Goal: Obtain resource: Download file/media

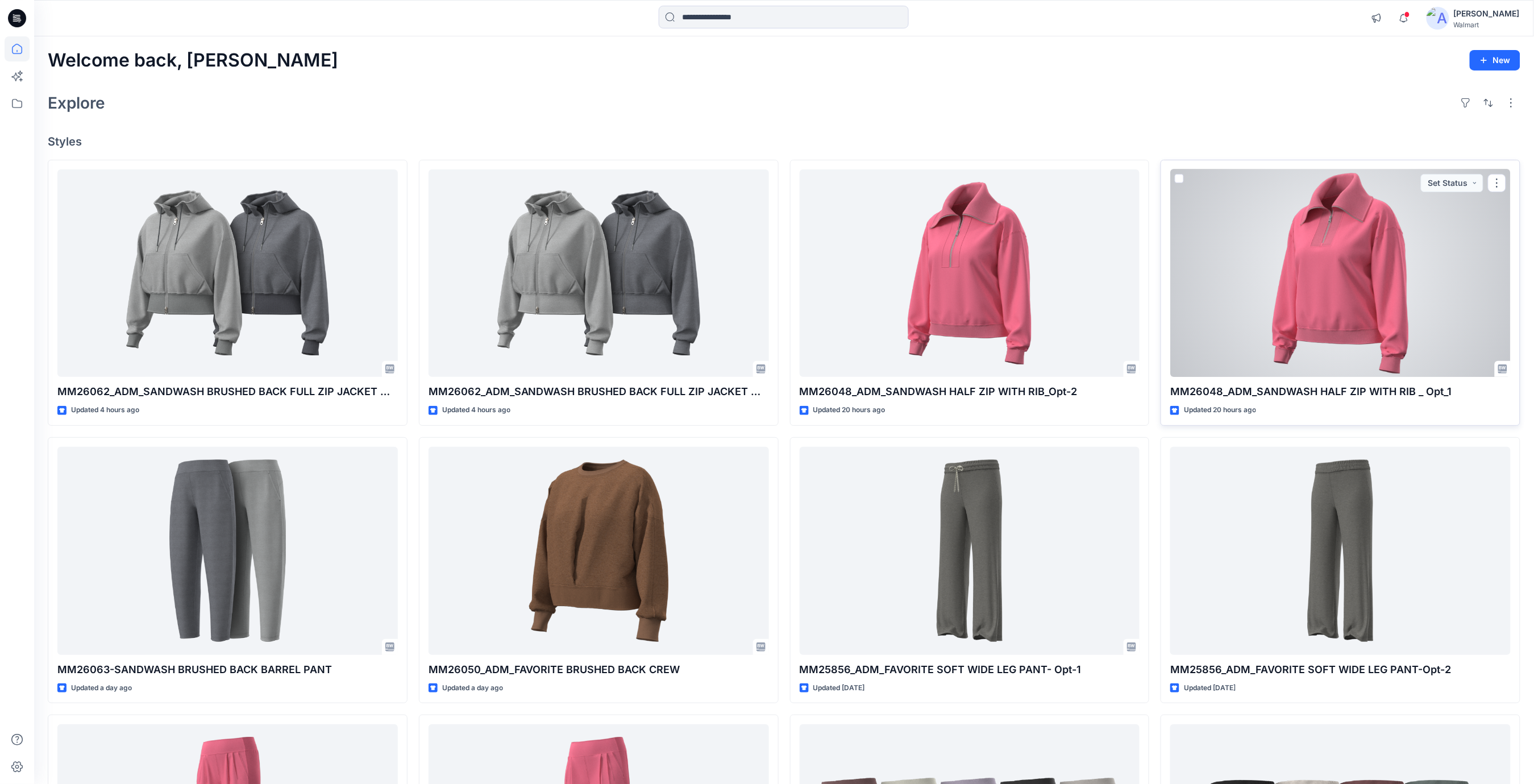
click at [1431, 294] on div at bounding box center [1340, 273] width 341 height 208
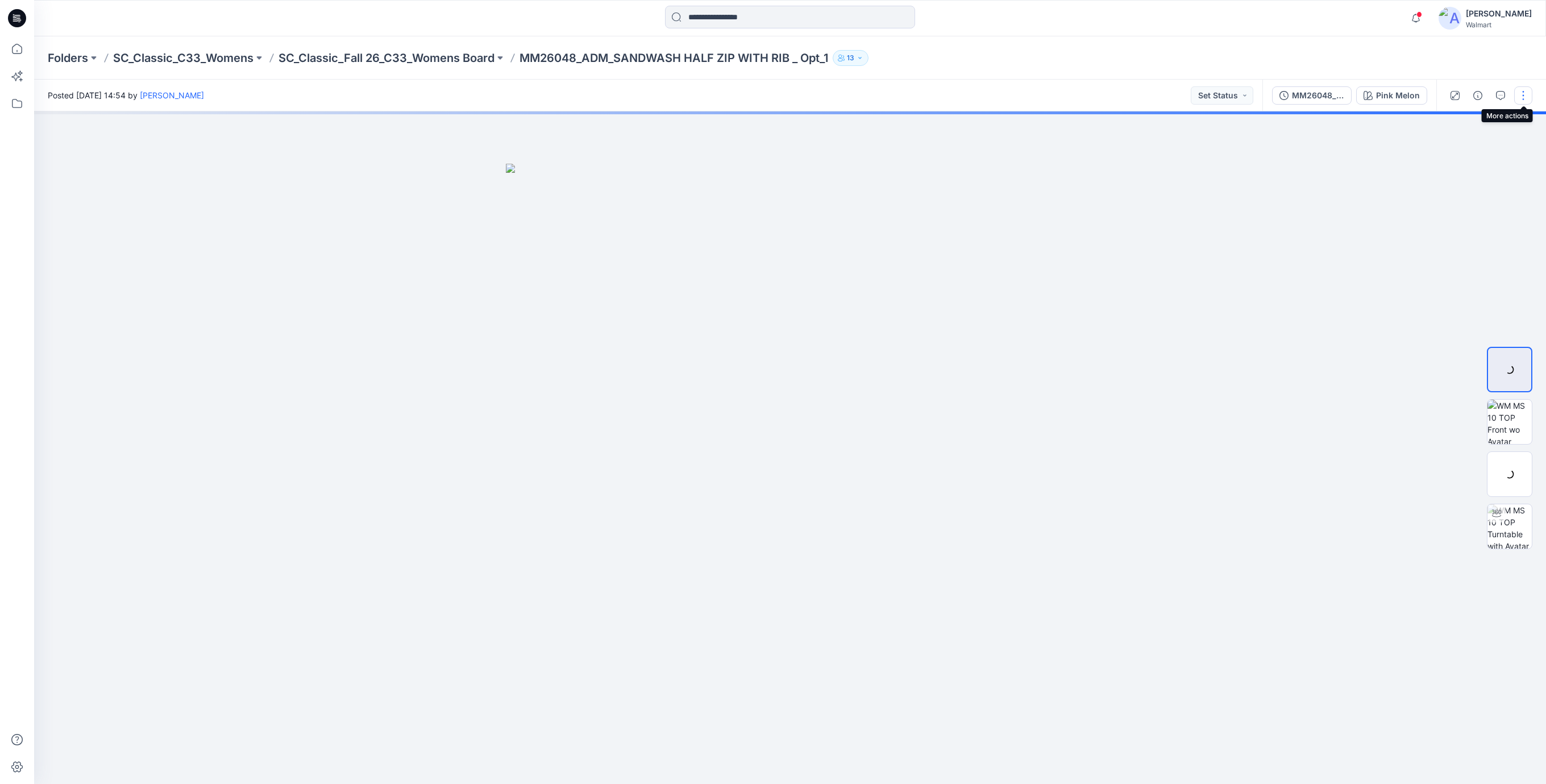
click at [1522, 98] on button "button" at bounding box center [1523, 95] width 18 height 18
click at [1451, 154] on p "Edit" at bounding box center [1450, 154] width 14 height 12
click at [1315, 98] on div "MM26048_ADM_SANDWASH HALF ZIP WITH RIB_Opt-1" at bounding box center [1318, 95] width 52 height 13
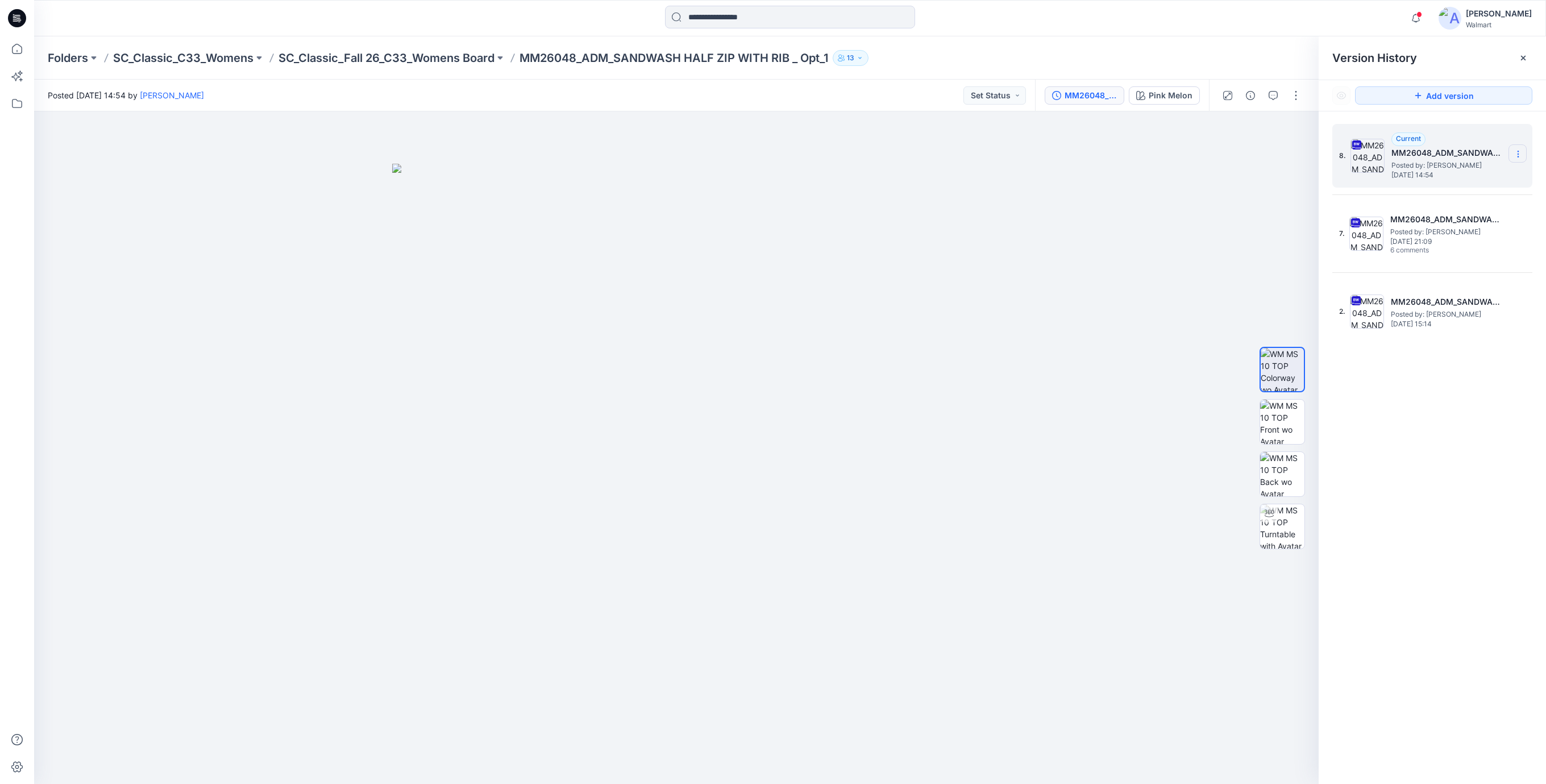
click at [1519, 155] on icon at bounding box center [1518, 154] width 9 height 9
click at [1425, 178] on span "Download Source BW File" at bounding box center [1460, 177] width 95 height 13
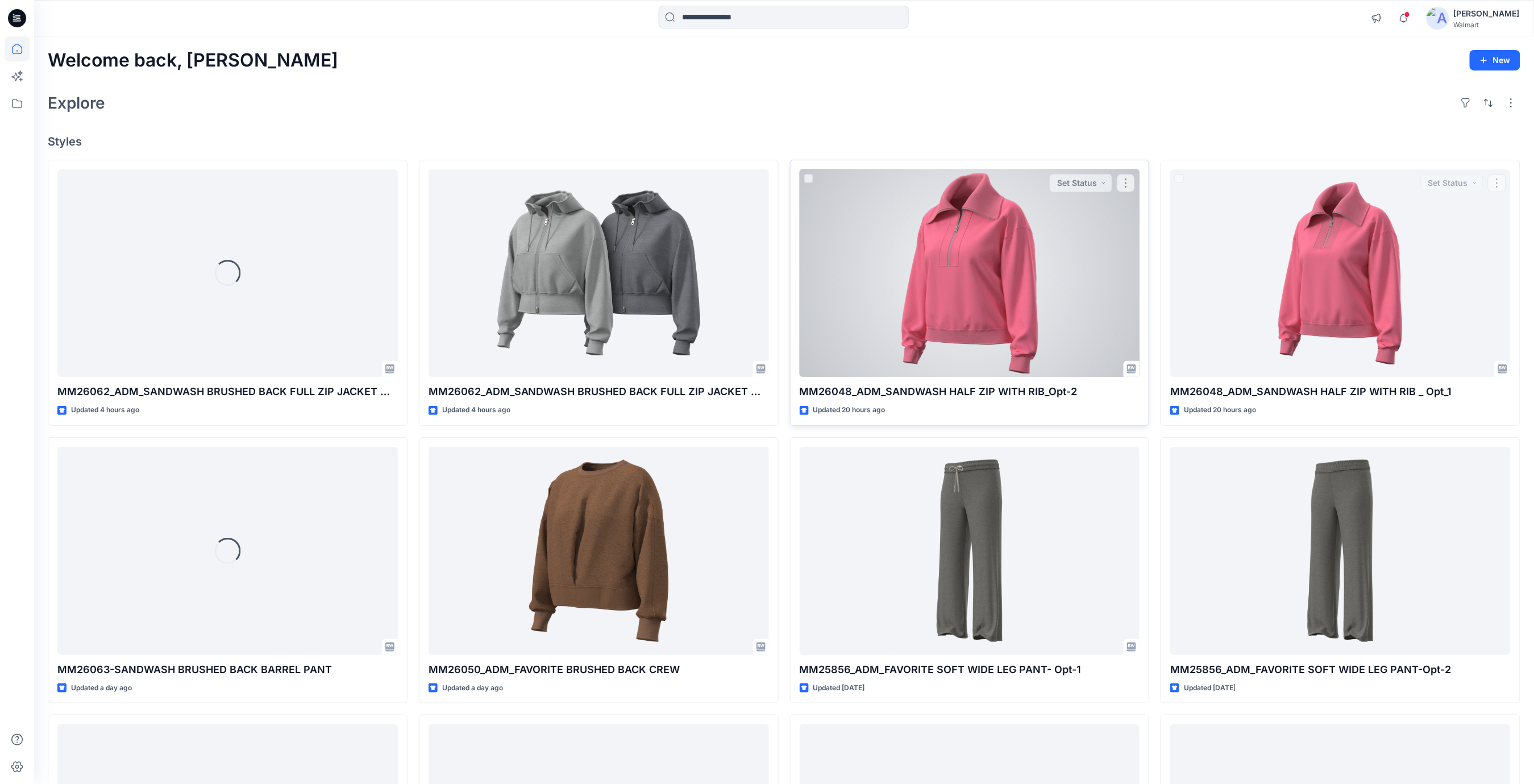
click at [1041, 256] on div at bounding box center [969, 273] width 341 height 208
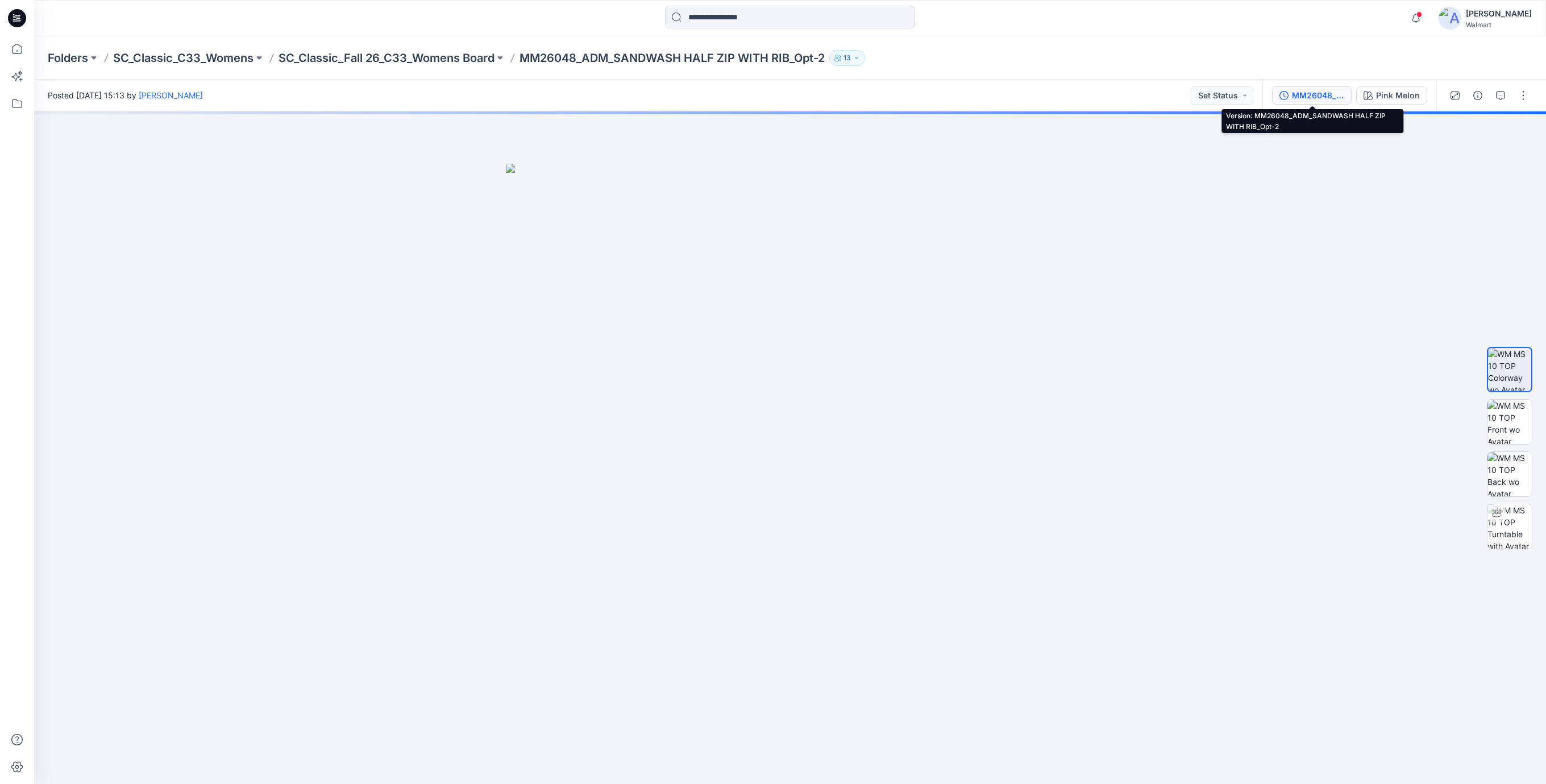
click at [1319, 95] on div "MM26048_ADM_SANDWASH HALF ZIP WITH RIB_Opt-2" at bounding box center [1318, 95] width 52 height 13
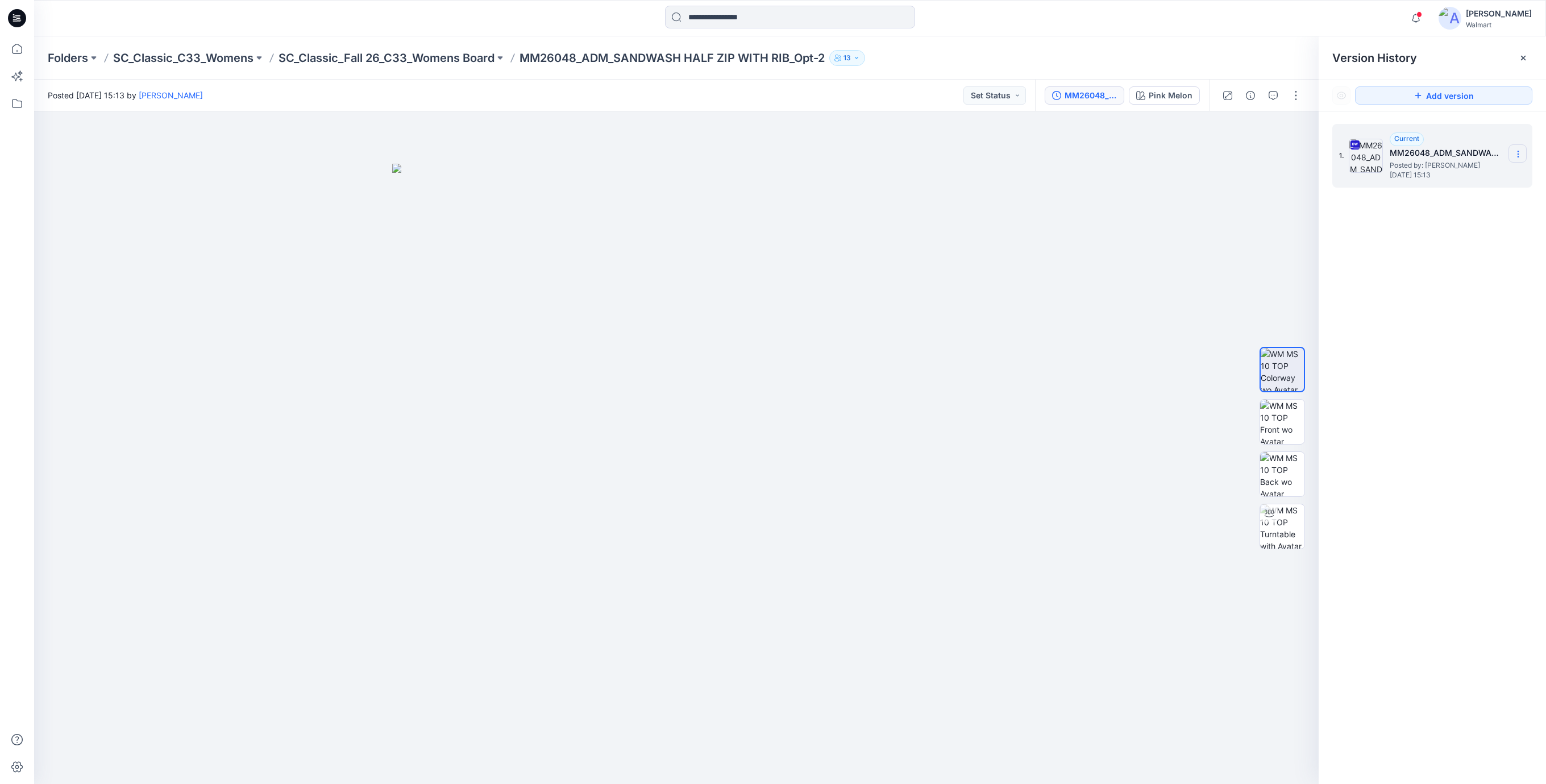
click at [1516, 156] on icon at bounding box center [1518, 154] width 9 height 9
click at [1439, 179] on span "Download Source BW File" at bounding box center [1460, 177] width 95 height 13
click at [1417, 310] on div "1. Current MM26048_ADM_SANDWASH HALF ZIP WITH RIB_Opt-2 Posted by: Rajesh Kumar…" at bounding box center [1433, 456] width 228 height 689
click at [1518, 158] on icon at bounding box center [1518, 154] width 9 height 9
click at [1421, 179] on span "Download Source BW File" at bounding box center [1460, 177] width 95 height 13
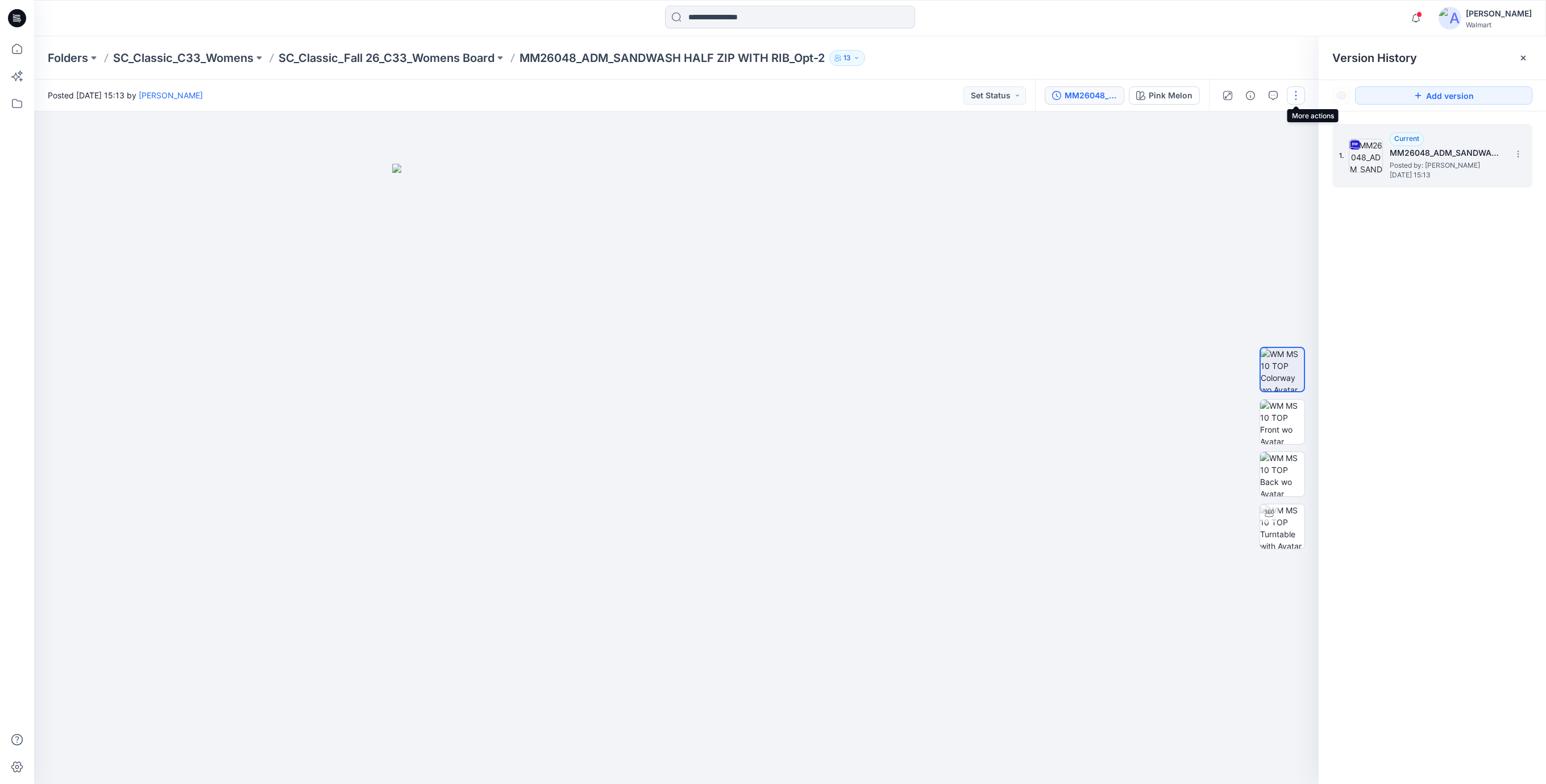
click at [1293, 95] on button "button" at bounding box center [1296, 95] width 18 height 18
click at [1227, 216] on p "Duplicate to..." at bounding box center [1243, 217] width 52 height 12
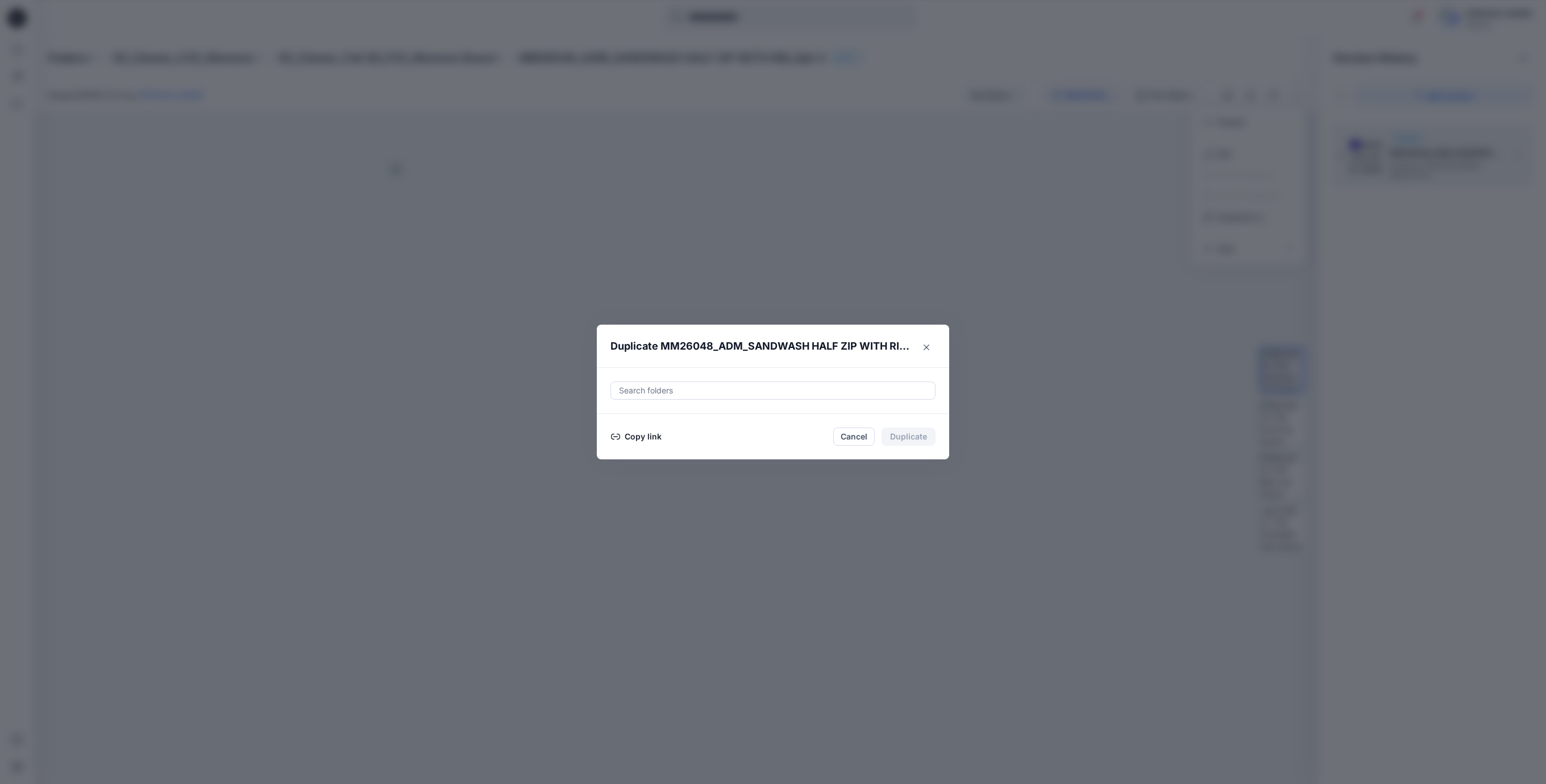
click at [760, 390] on div at bounding box center [773, 390] width 310 height 13
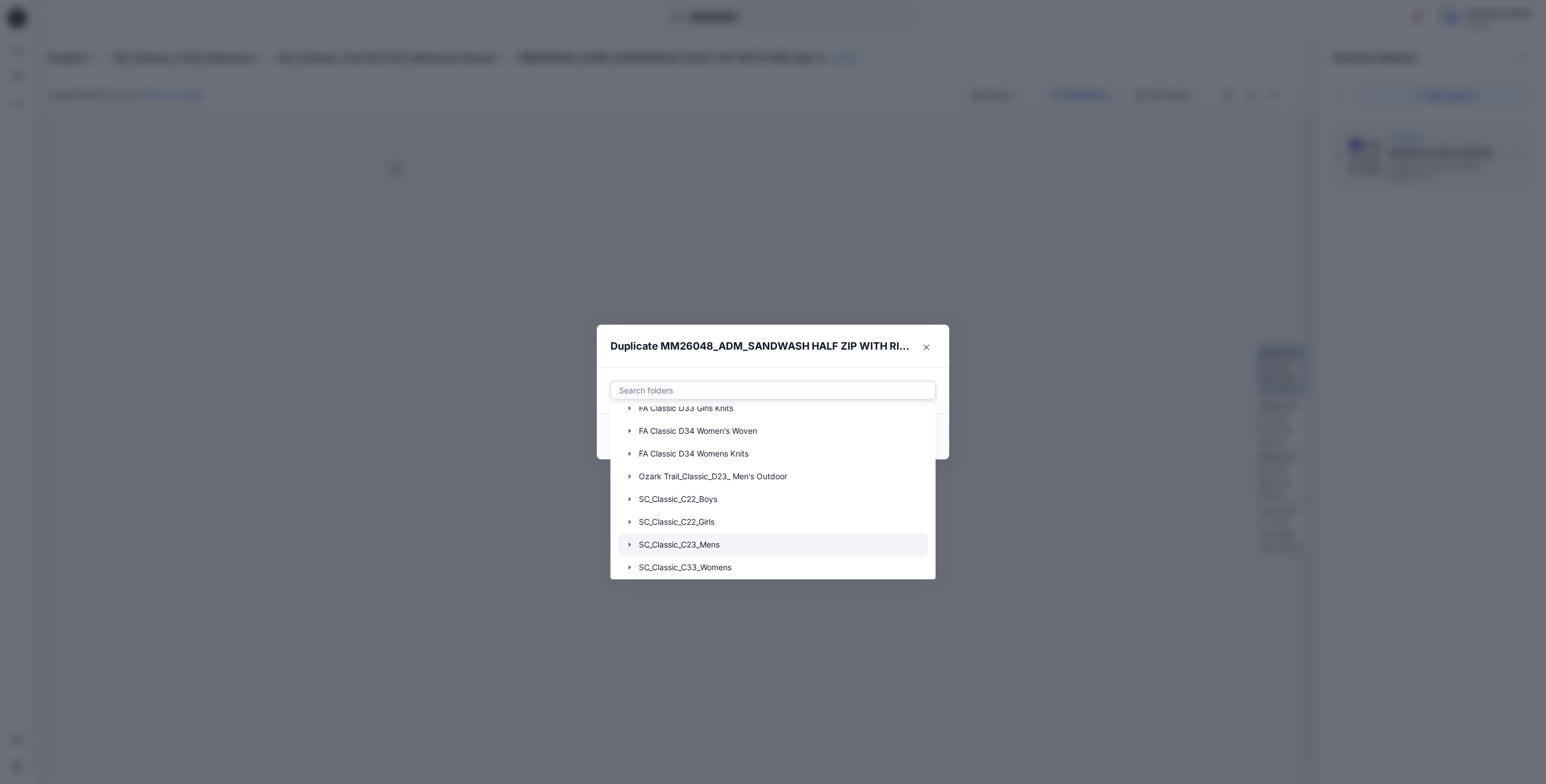
scroll to position [469, 0]
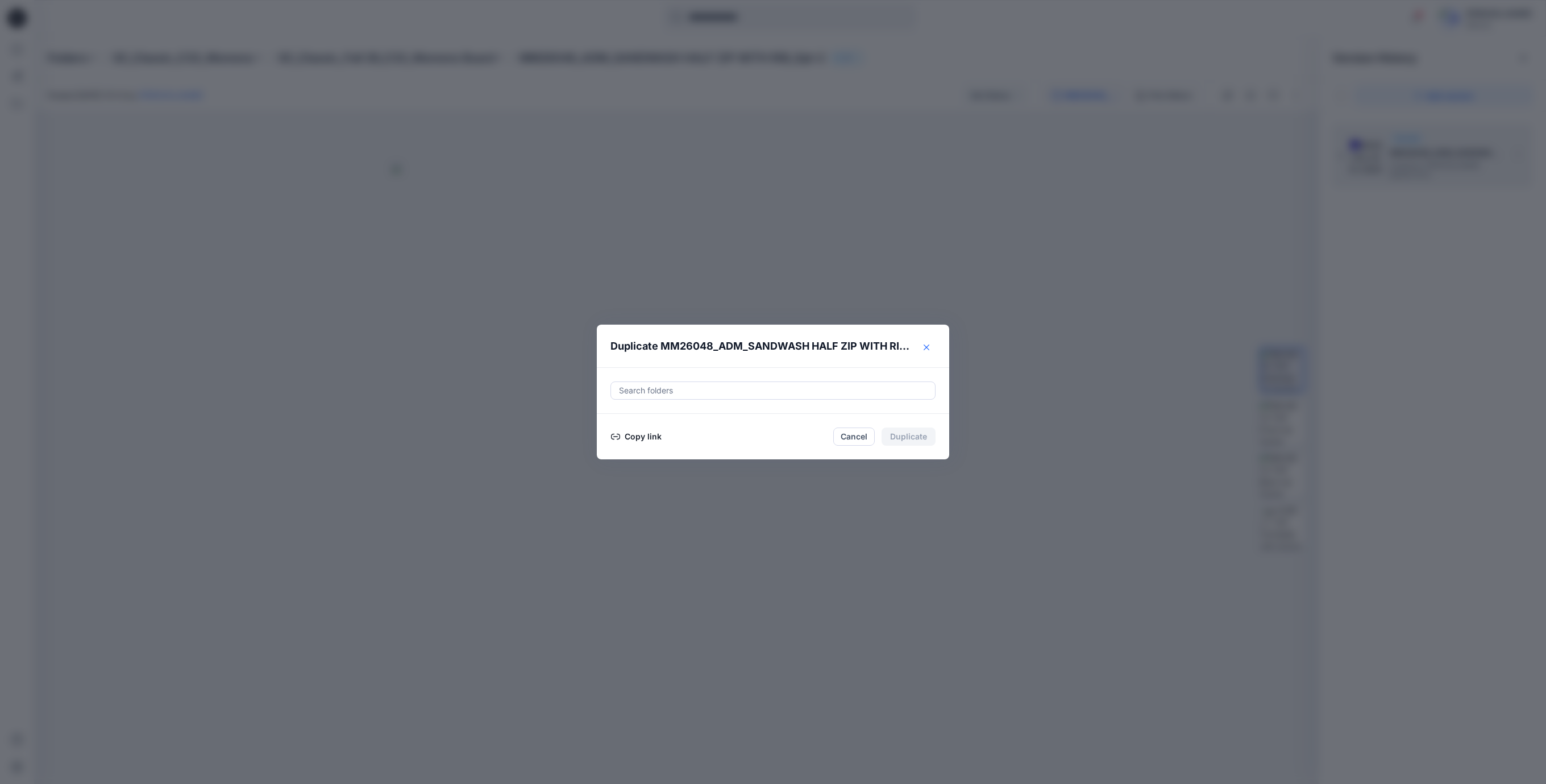
click at [927, 347] on icon "Close" at bounding box center [927, 347] width 6 height 6
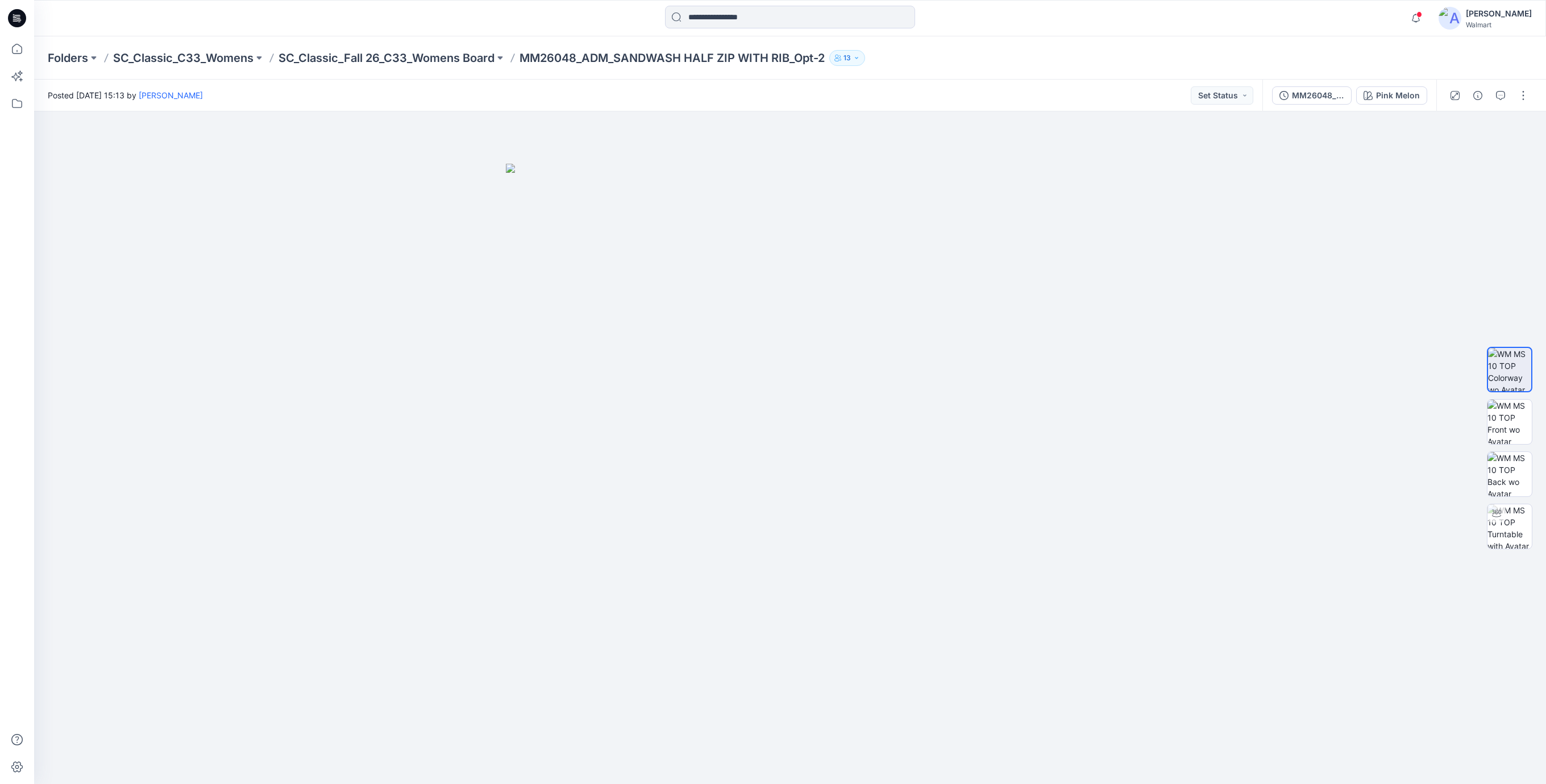
click at [16, 16] on icon at bounding box center [17, 18] width 18 height 18
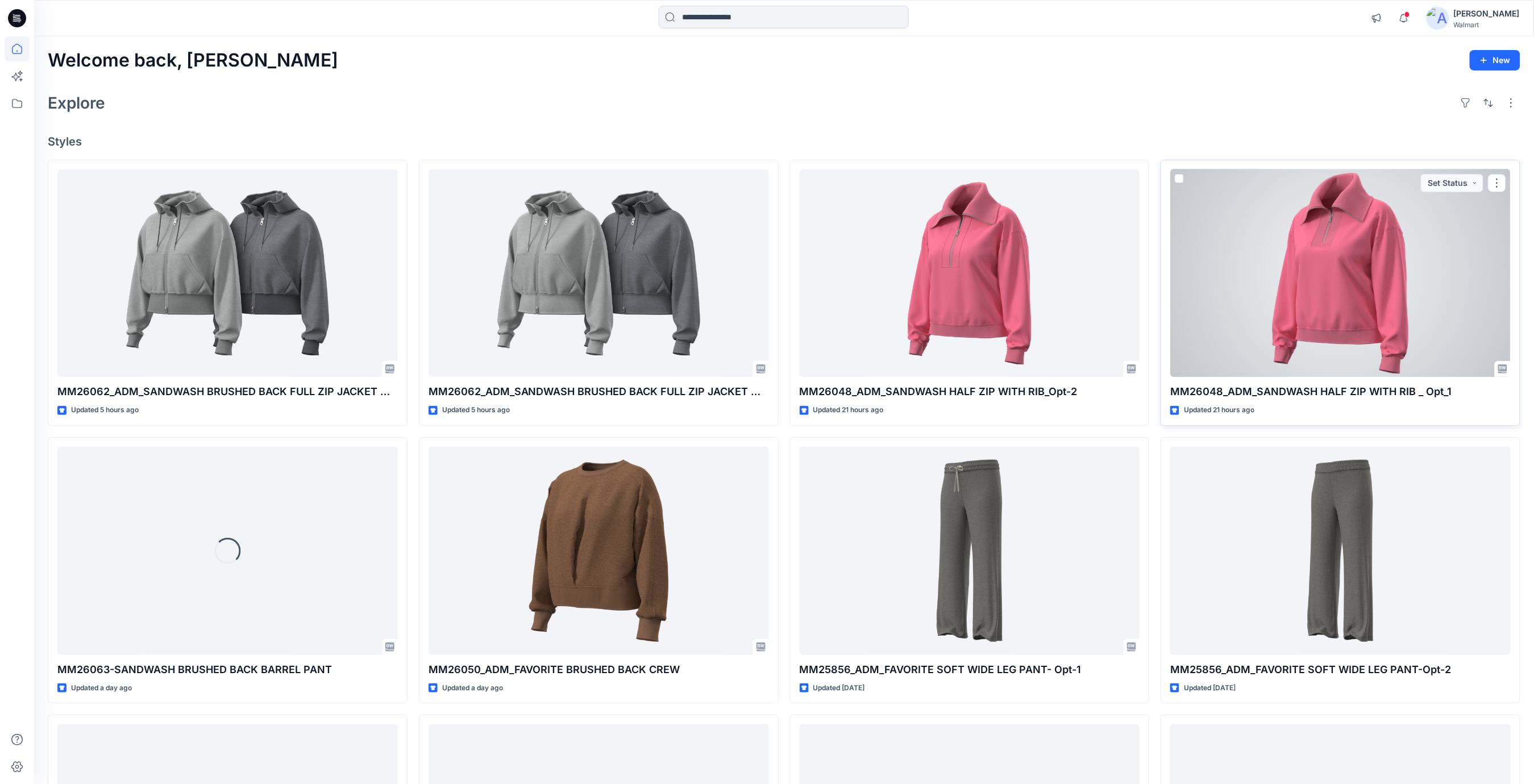
click at [1284, 280] on div at bounding box center [1340, 273] width 341 height 208
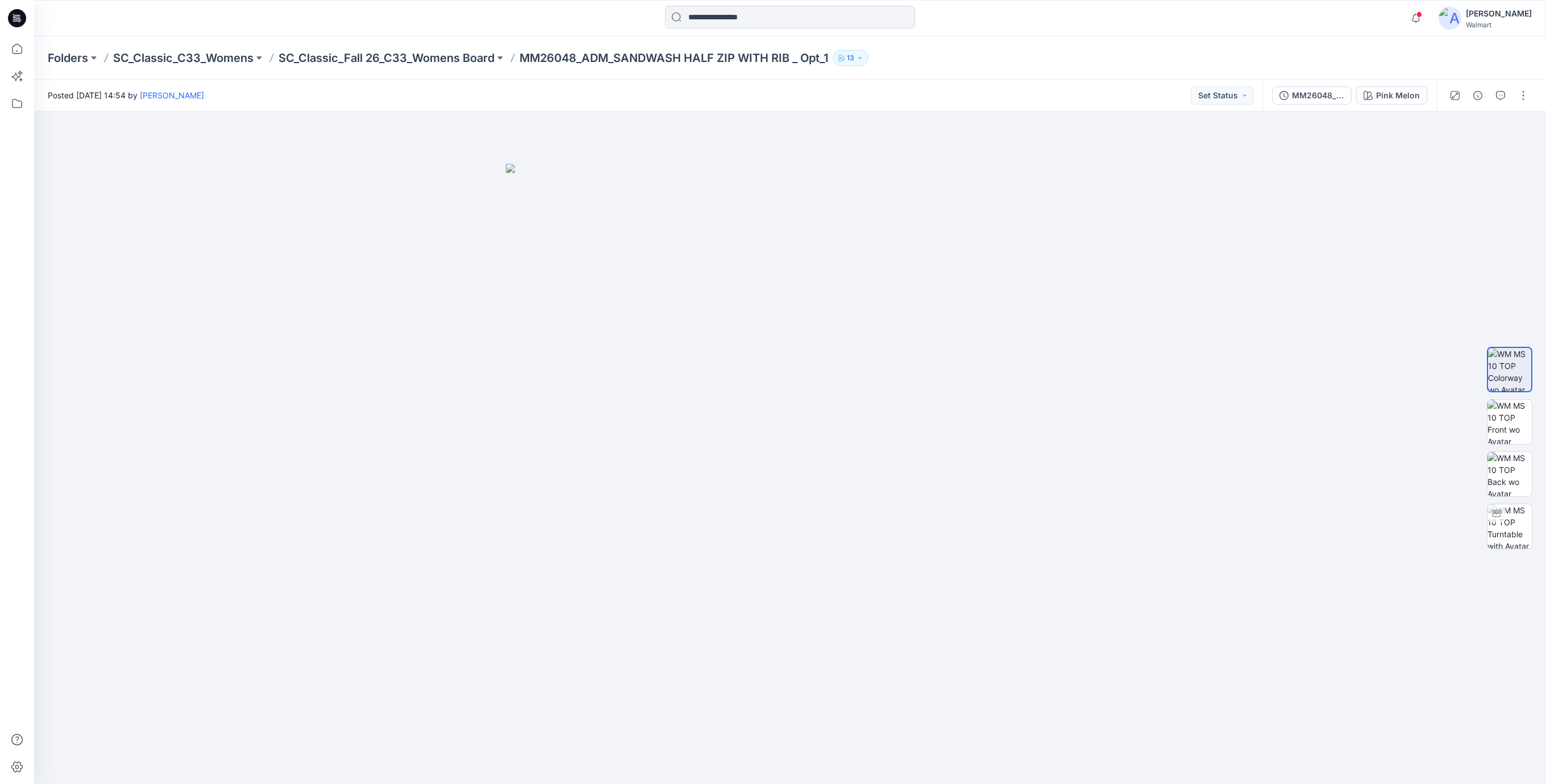
click at [18, 16] on icon at bounding box center [18, 15] width 6 height 1
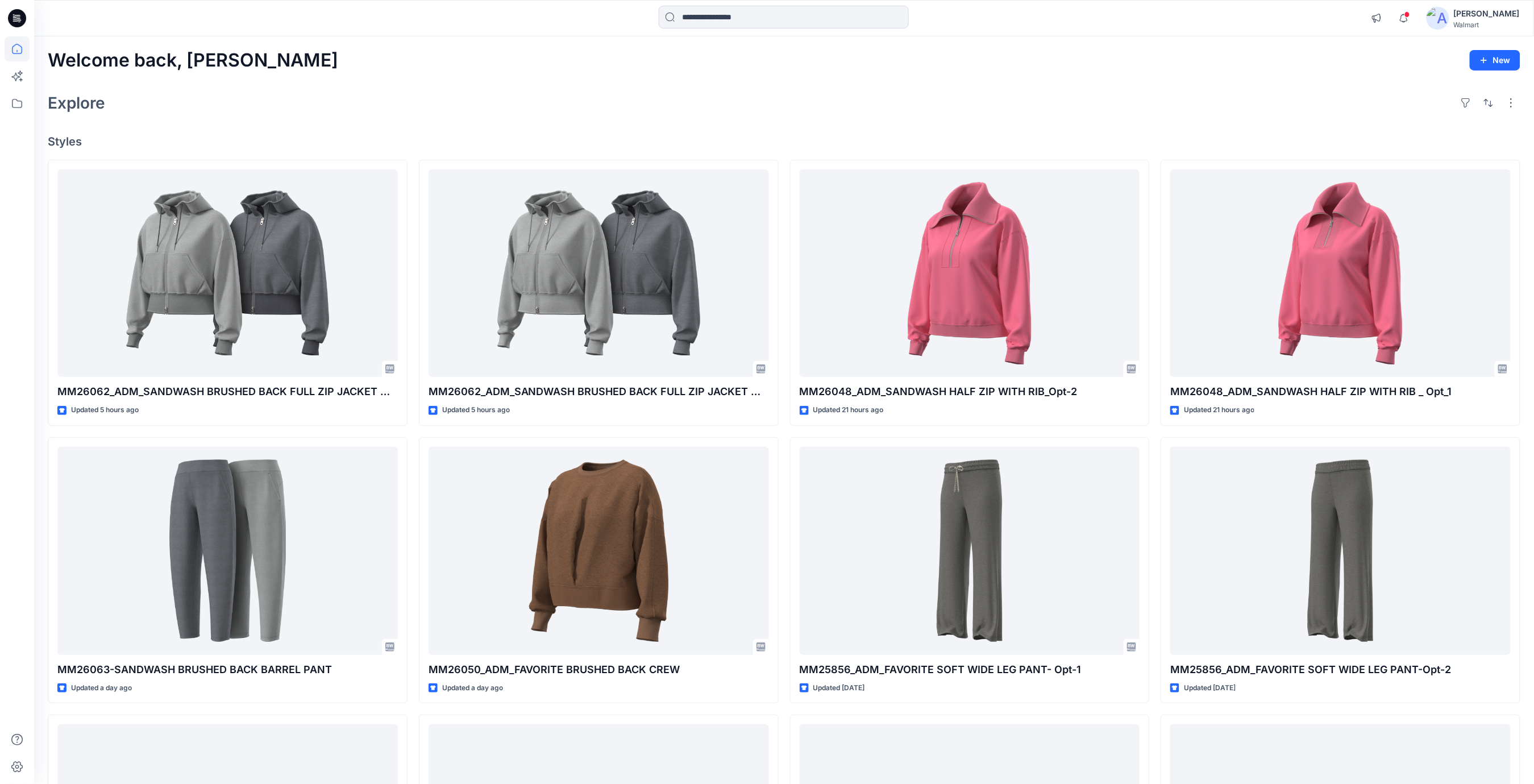
click at [656, 125] on div "Welcome back, Rajesh New Explore Styles MM26062_ADM_SANDWASH BRUSHED BACK FULL …" at bounding box center [784, 536] width 1500 height 999
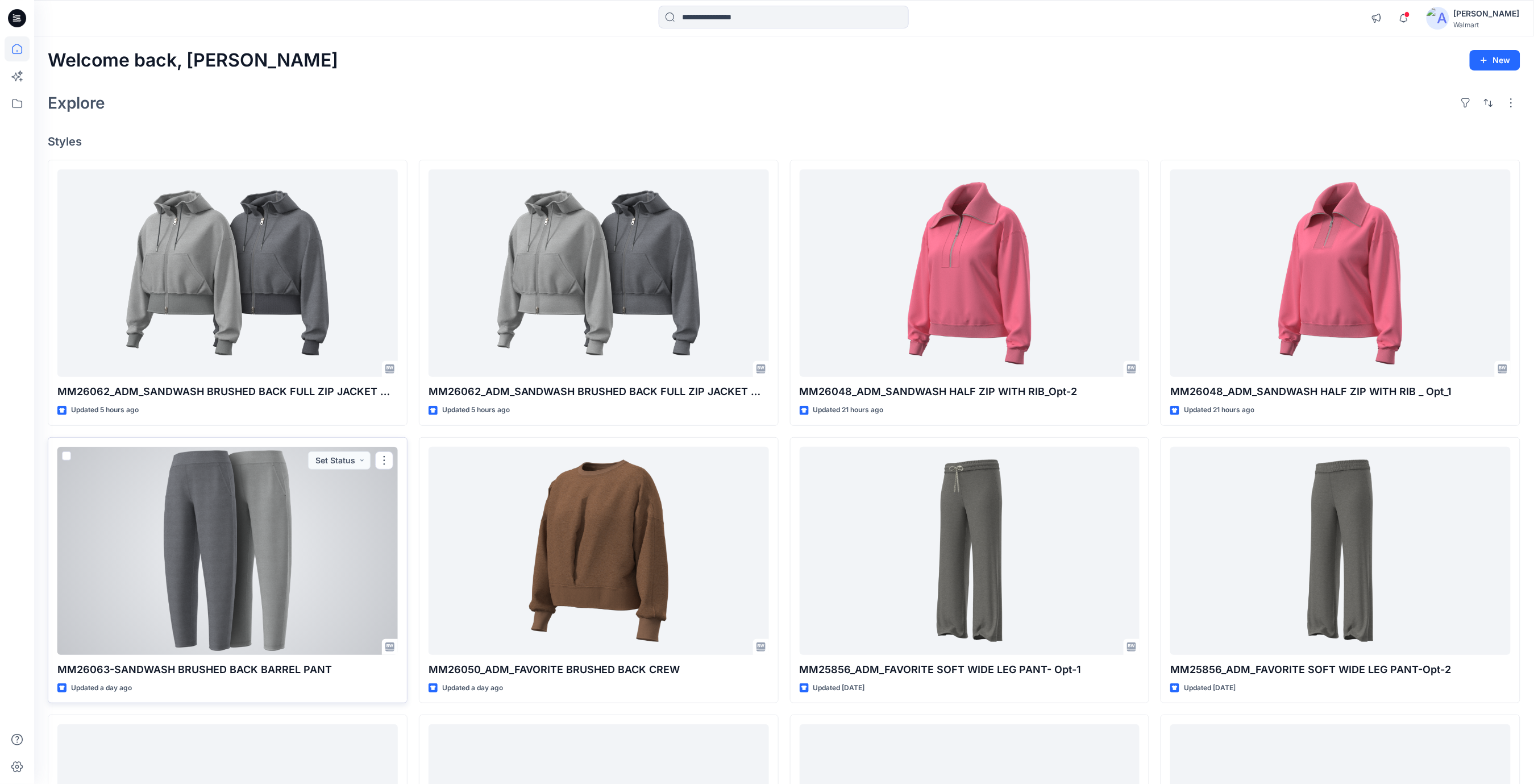
click at [276, 574] on div at bounding box center [228, 551] width 341 height 208
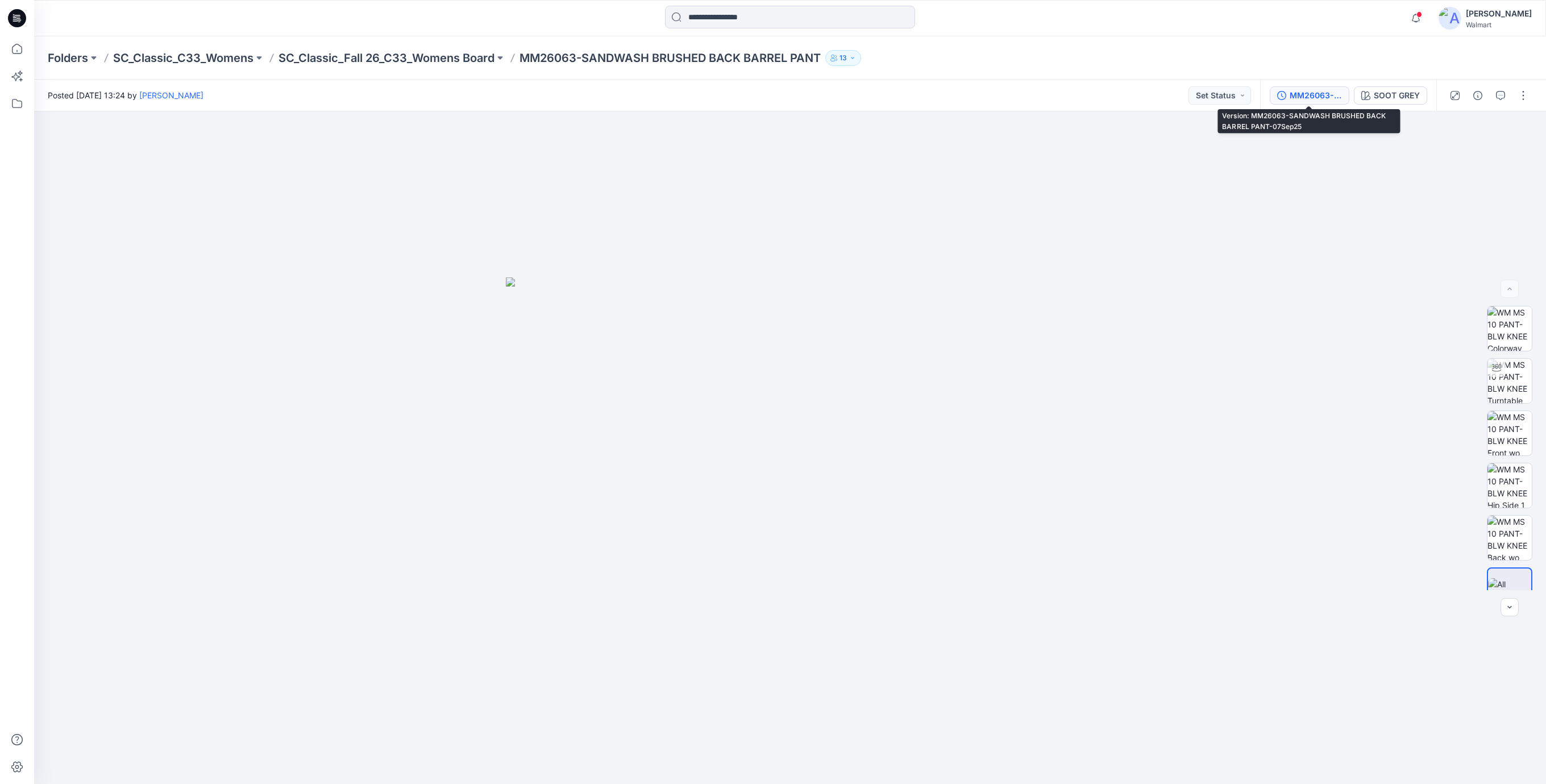
click at [1302, 98] on div "MM26063-SANDWASH BRUSHED BACK BARREL PANT-07Sep25" at bounding box center [1315, 95] width 52 height 13
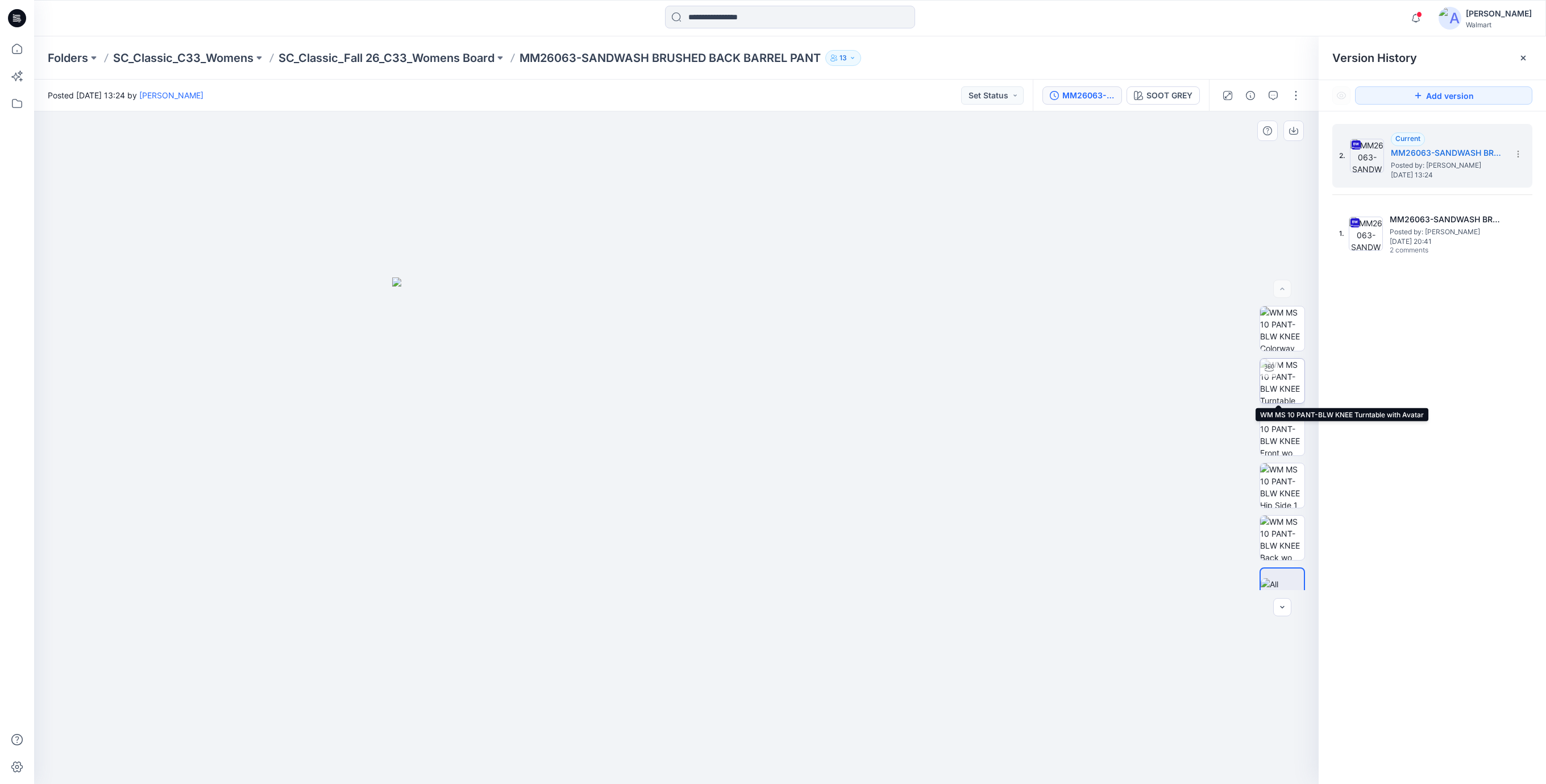
click at [1280, 375] on img at bounding box center [1282, 381] width 44 height 44
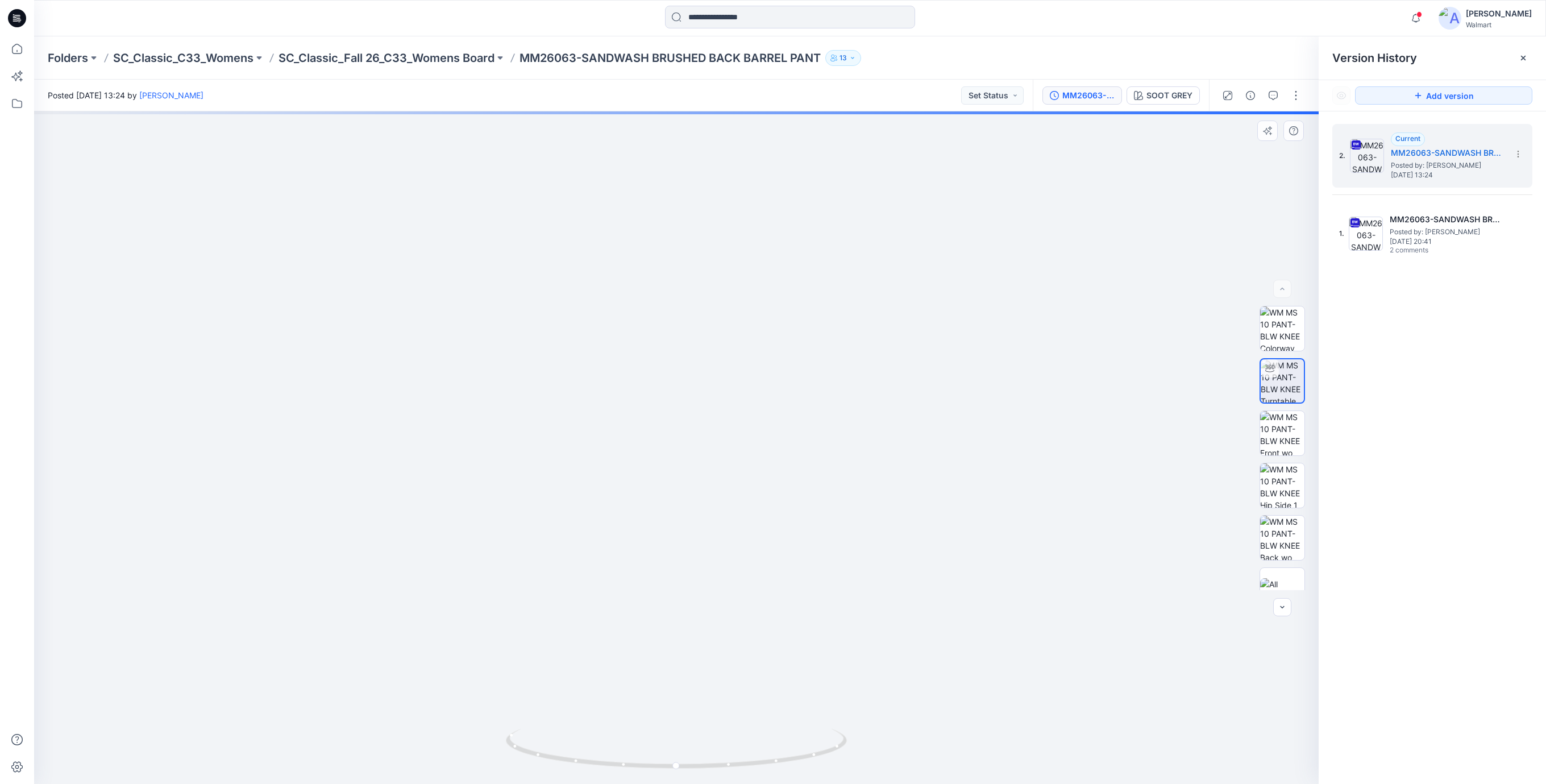
drag, startPoint x: 728, startPoint y: 607, endPoint x: 728, endPoint y: 562, distance: 45.0
click at [728, 562] on img at bounding box center [676, 402] width 765 height 763
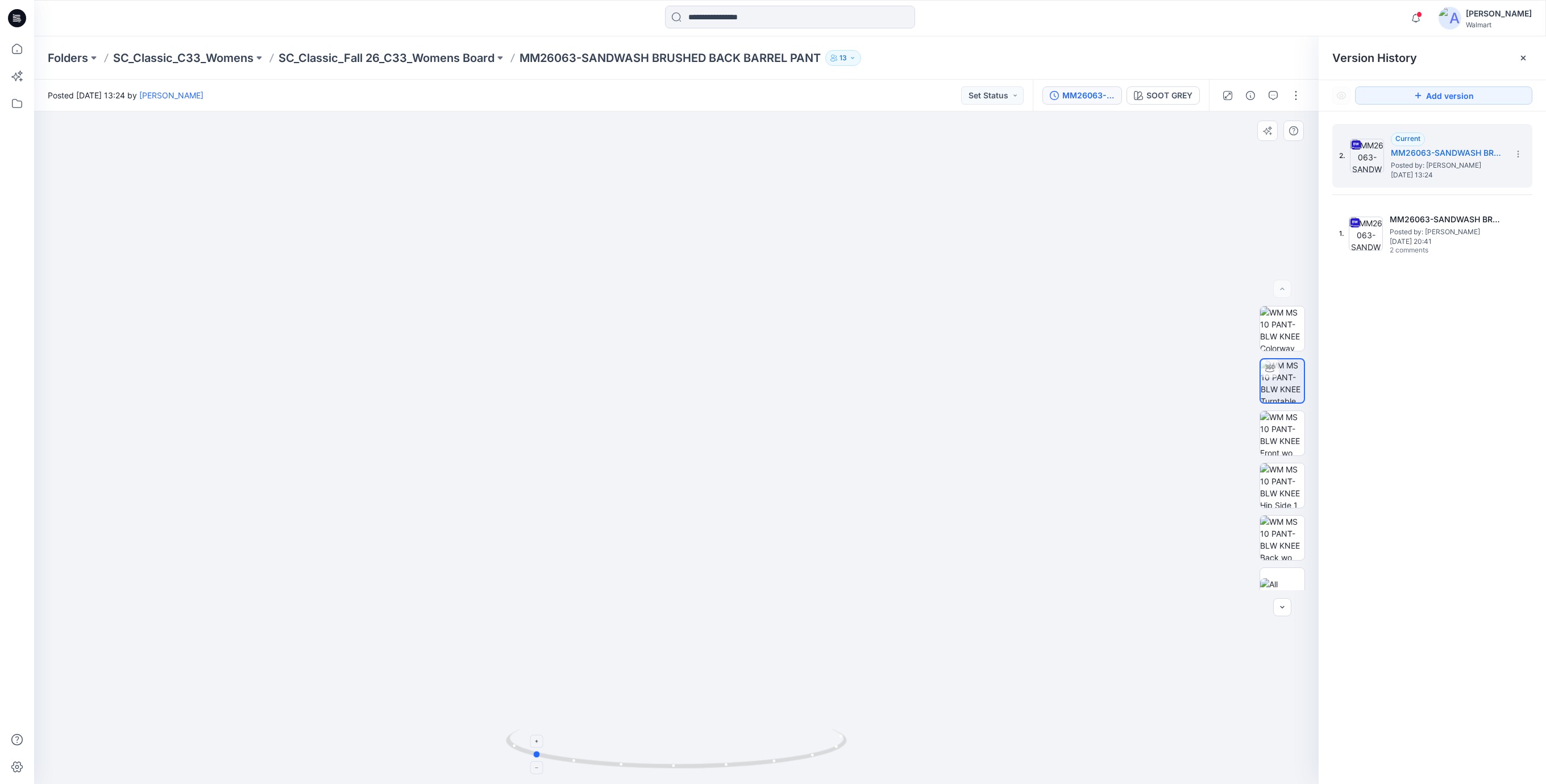
drag, startPoint x: 757, startPoint y: 766, endPoint x: 612, endPoint y: 760, distance: 145.1
click at [612, 760] on icon at bounding box center [678, 750] width 344 height 43
drag, startPoint x: 761, startPoint y: 763, endPoint x: 831, endPoint y: 691, distance: 100.4
click at [602, 783] on html "Notifications Your style MM26062_ADM_SANDWASH BRUSHED BACK FULL ZIP JACKET OPT-…" at bounding box center [773, 392] width 1546 height 784
click at [1094, 97] on div "MM26063-SANDWASH BRUSHED BACK BARREL PANT-07Sep25" at bounding box center [1089, 95] width 52 height 13
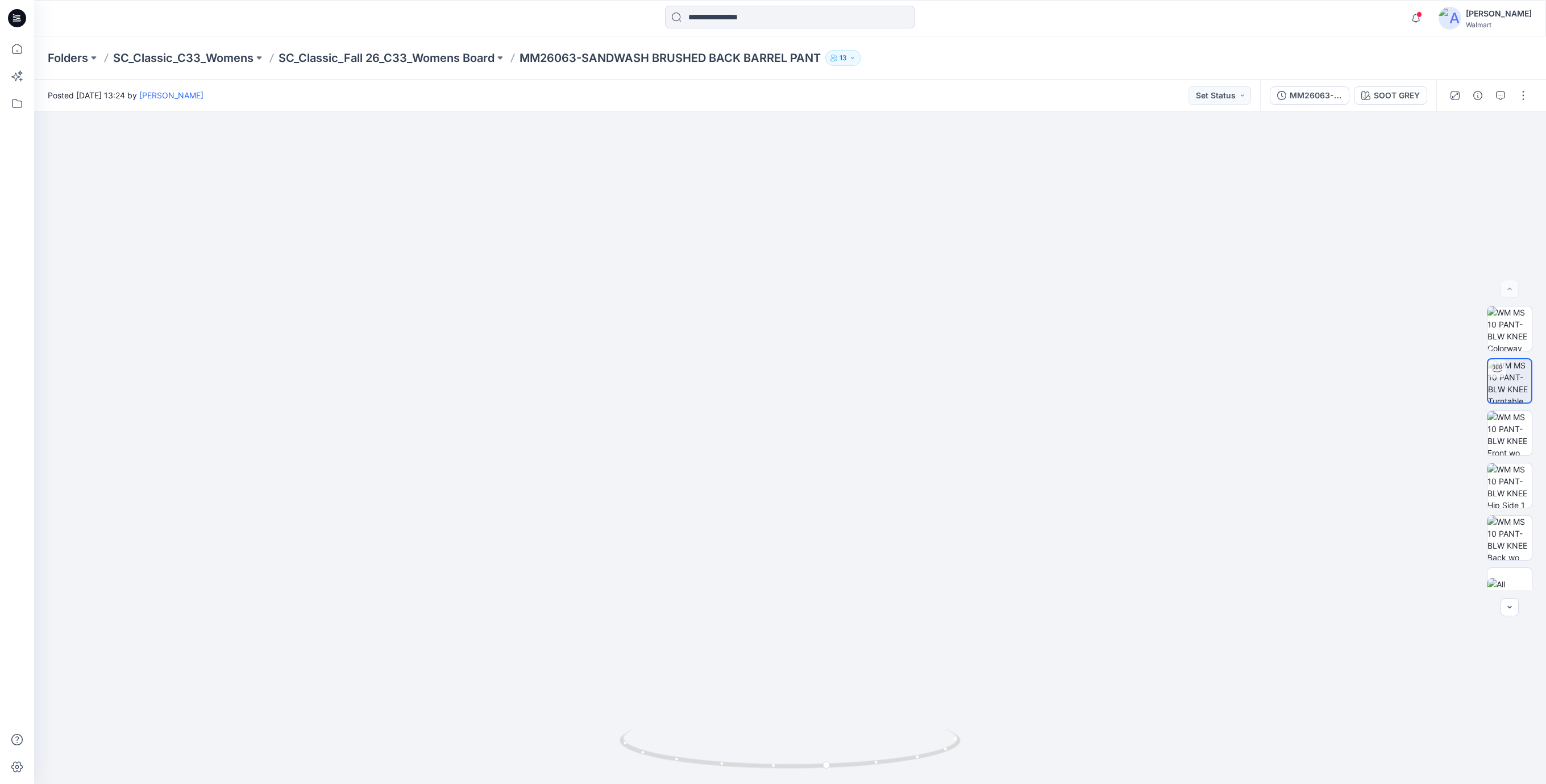
click at [1321, 105] on div "MM26063-SANDWASH BRUSHED BACK BARREL PANT-07Sep25 SOOT GREY" at bounding box center [1348, 95] width 176 height 32
click at [1307, 101] on button "MM26063-SANDWASH BRUSHED BACK BARREL PANT-07Sep25" at bounding box center [1310, 95] width 80 height 18
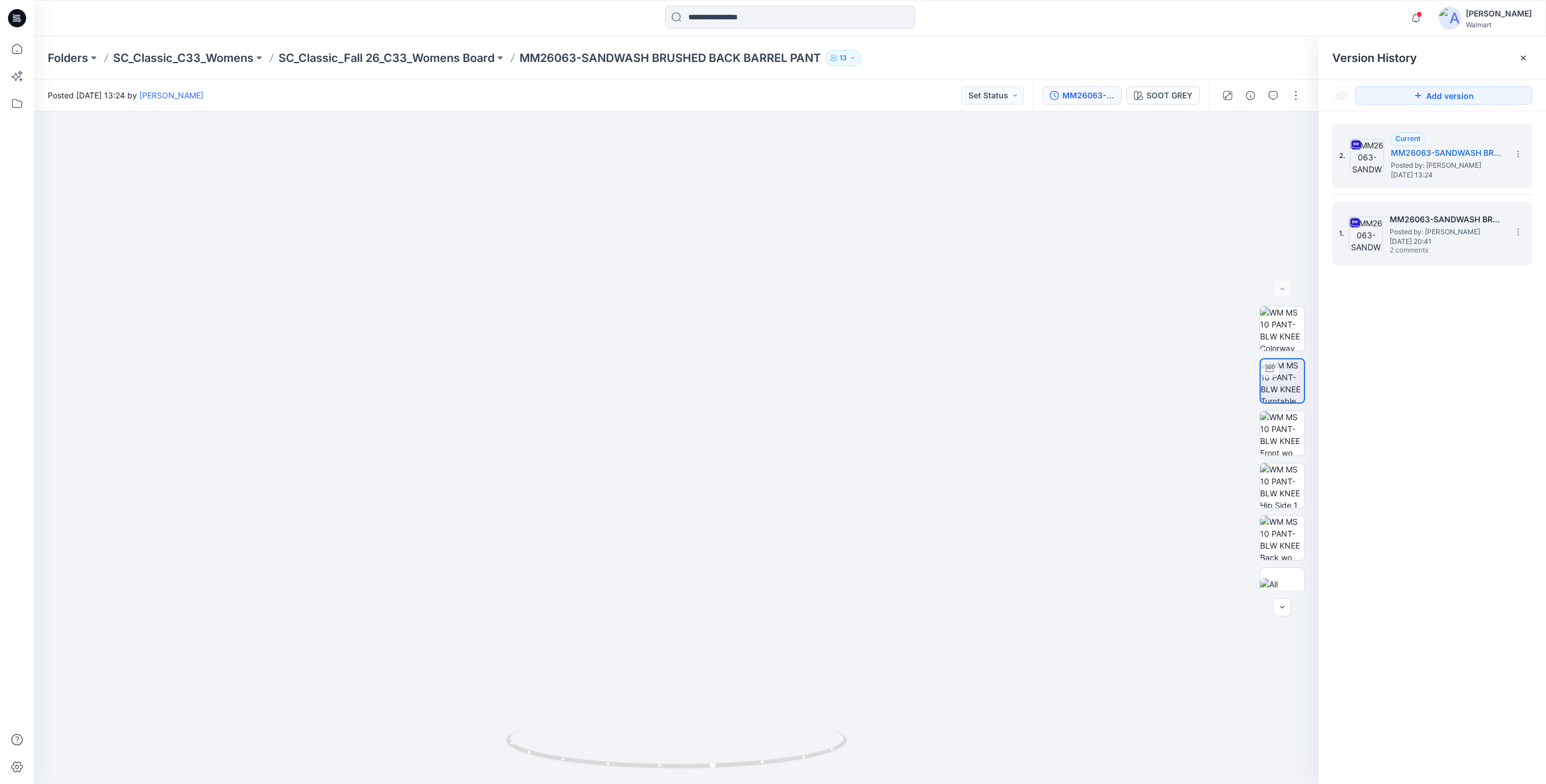
click at [1440, 218] on h5 "MM26063-SANDWASH BRUSHED BACK BARREL PANT (1)" at bounding box center [1447, 219] width 114 height 13
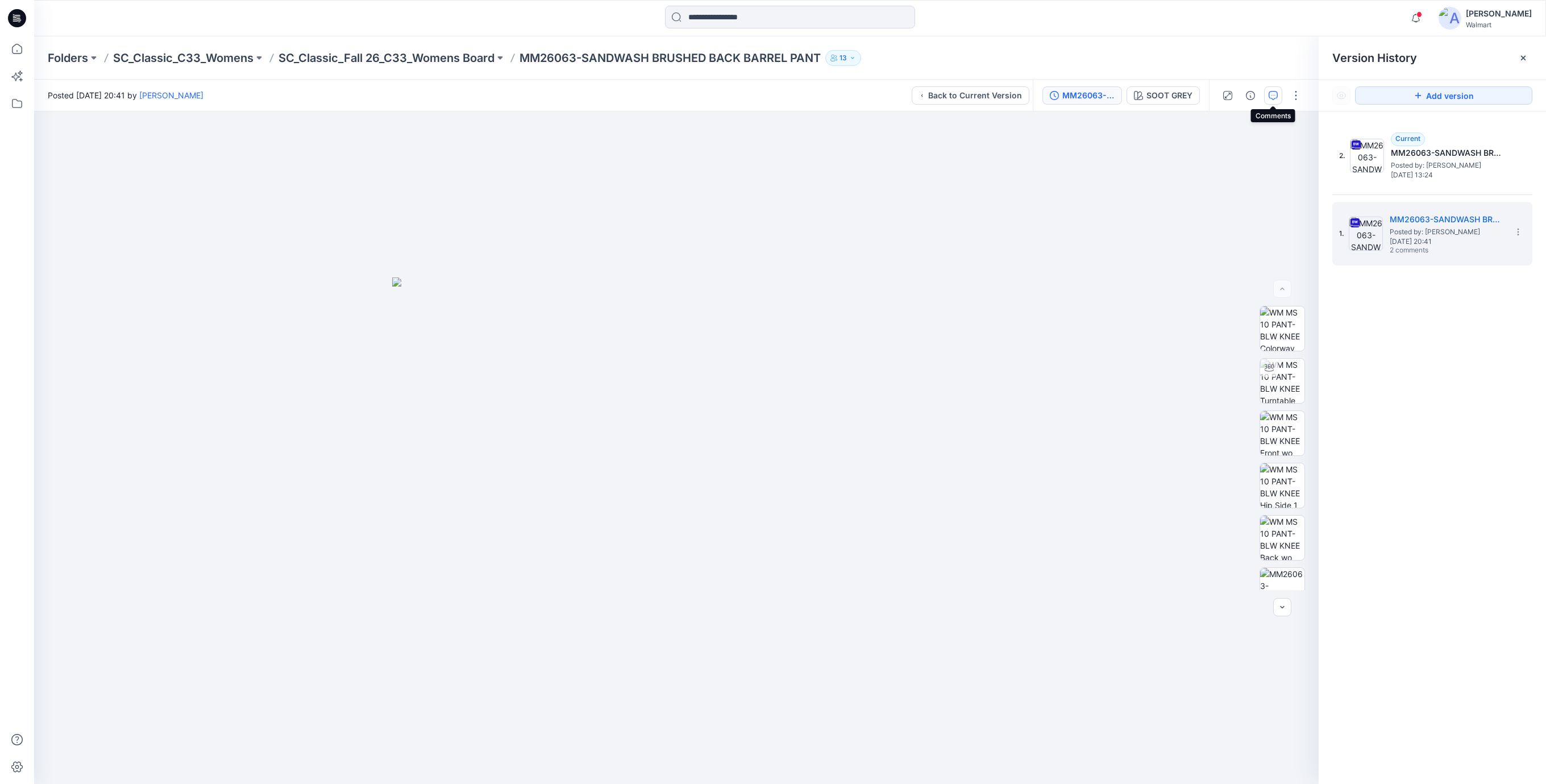
click at [1278, 97] on button "button" at bounding box center [1273, 95] width 18 height 18
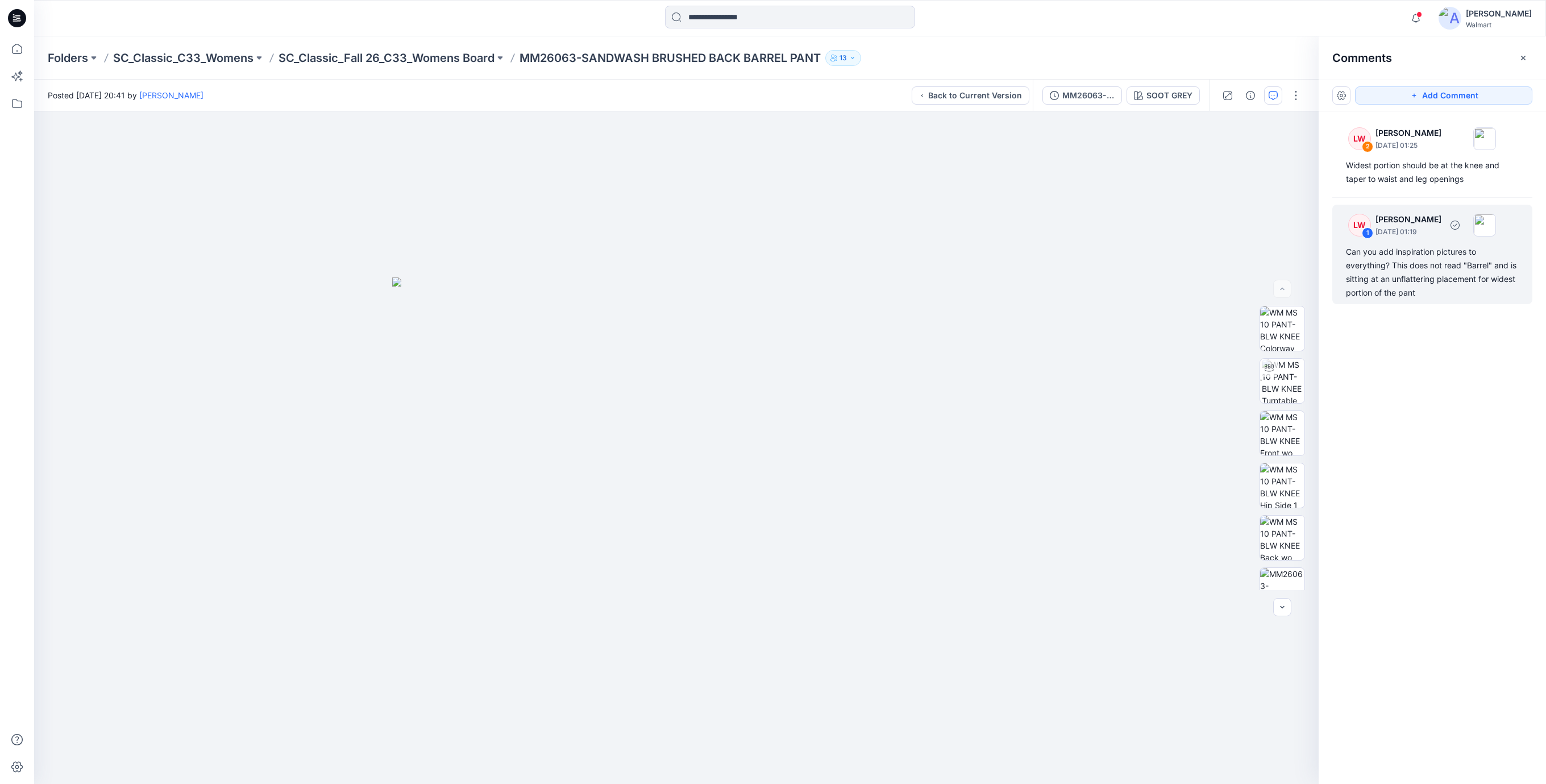
click at [1386, 269] on div "Can you add inspiration pictures to everything? This does not read "Barrel" and…" at bounding box center [1433, 273] width 173 height 55
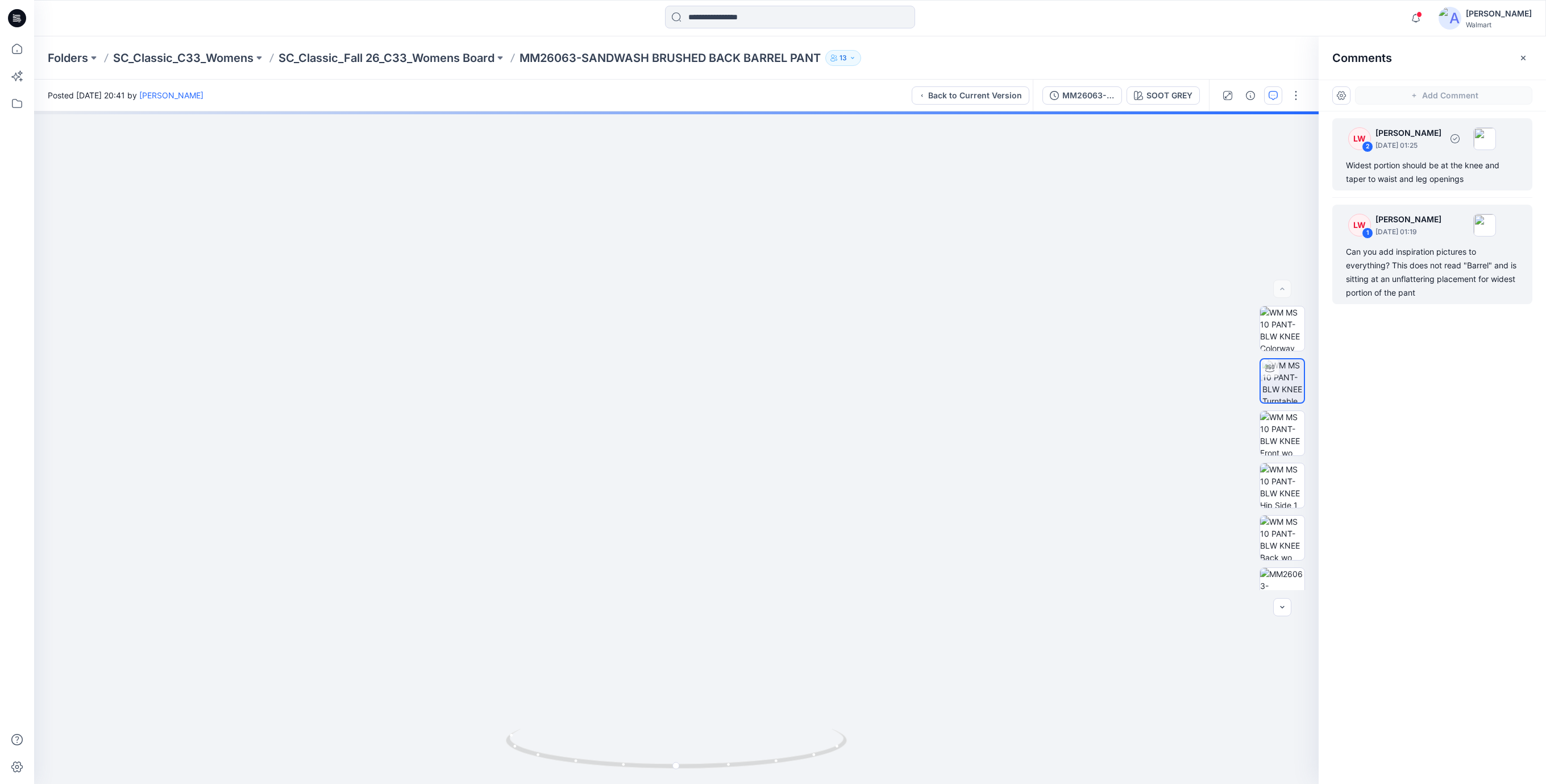
click at [1383, 171] on div "Widest portion should be at the knee and taper to waist and leg openings" at bounding box center [1433, 172] width 173 height 27
click at [1383, 266] on div "Can you add inspiration pictures to everything? This does not read "Barrel" and…" at bounding box center [1433, 273] width 173 height 55
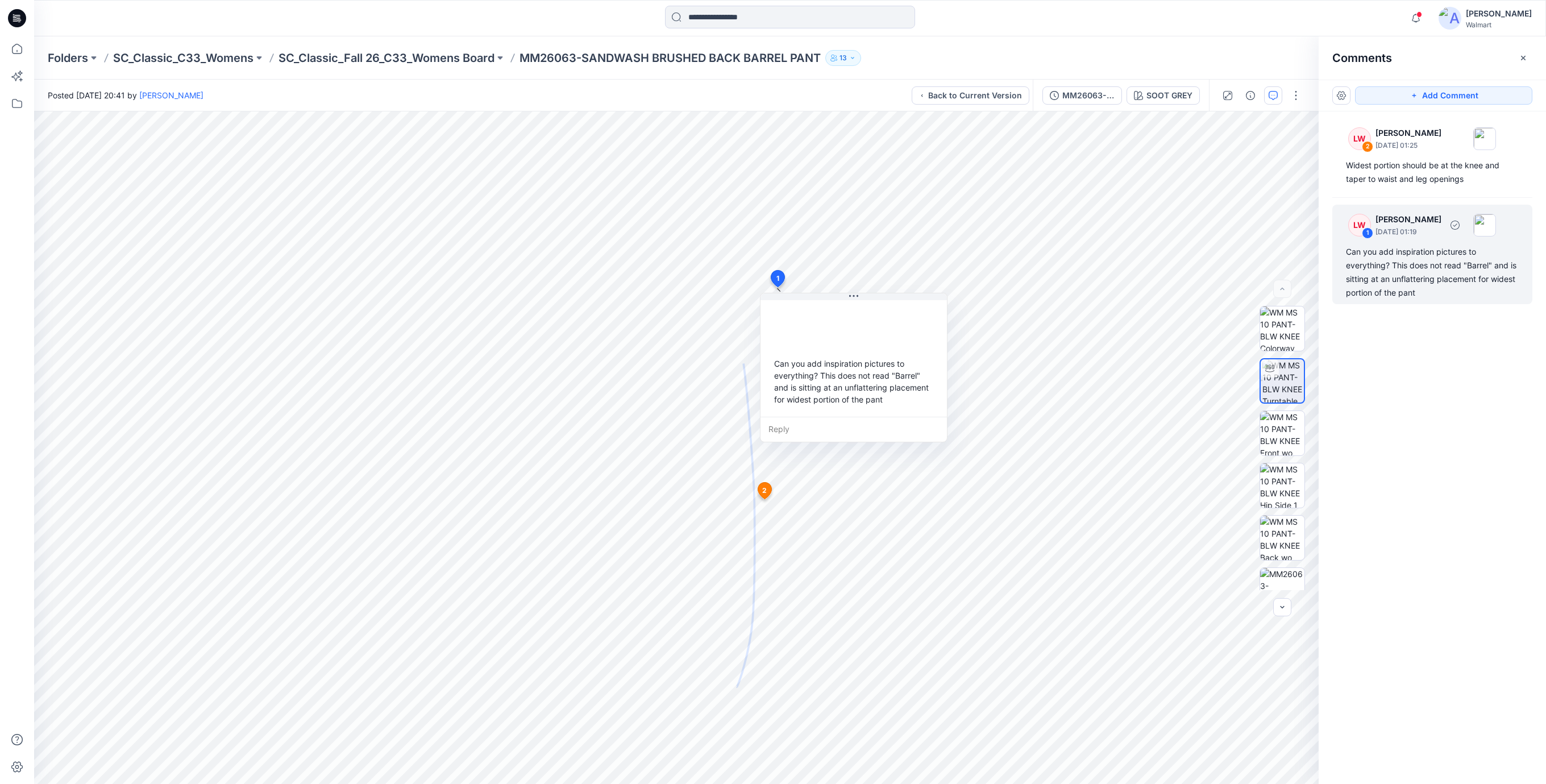
click at [1408, 282] on div "Can you add inspiration pictures to everything? This does not read "Barrel" and…" at bounding box center [1433, 273] width 173 height 55
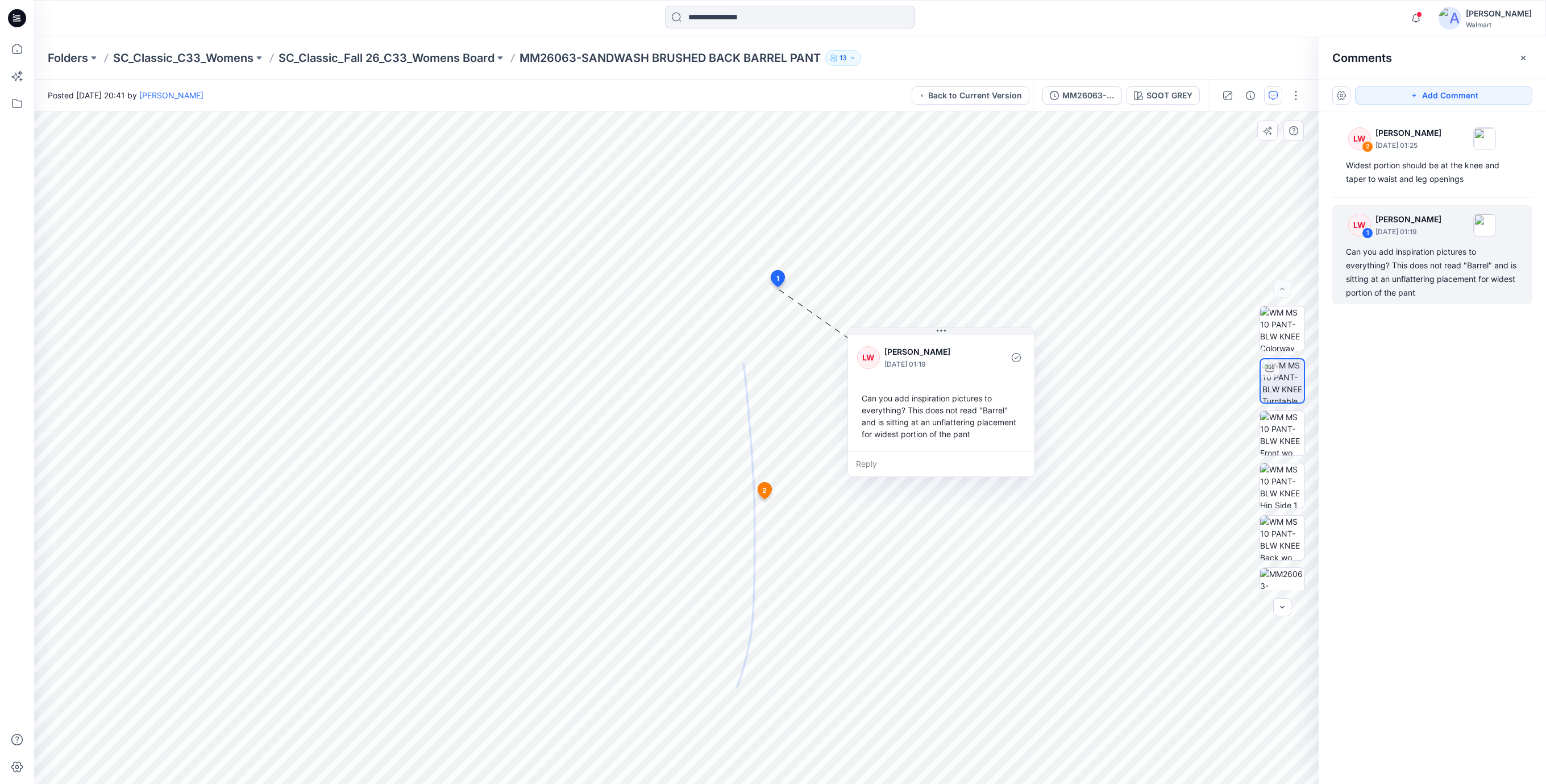
drag, startPoint x: 859, startPoint y: 367, endPoint x: 929, endPoint y: 400, distance: 77.4
click at [929, 400] on div "Can you add inspiration pictures to everything? This does not read "Barrel" and…" at bounding box center [941, 416] width 168 height 57
click at [1080, 96] on div "MM26063-SANDWASH BRUSHED BACK BARREL PANT (1)" at bounding box center [1089, 95] width 52 height 13
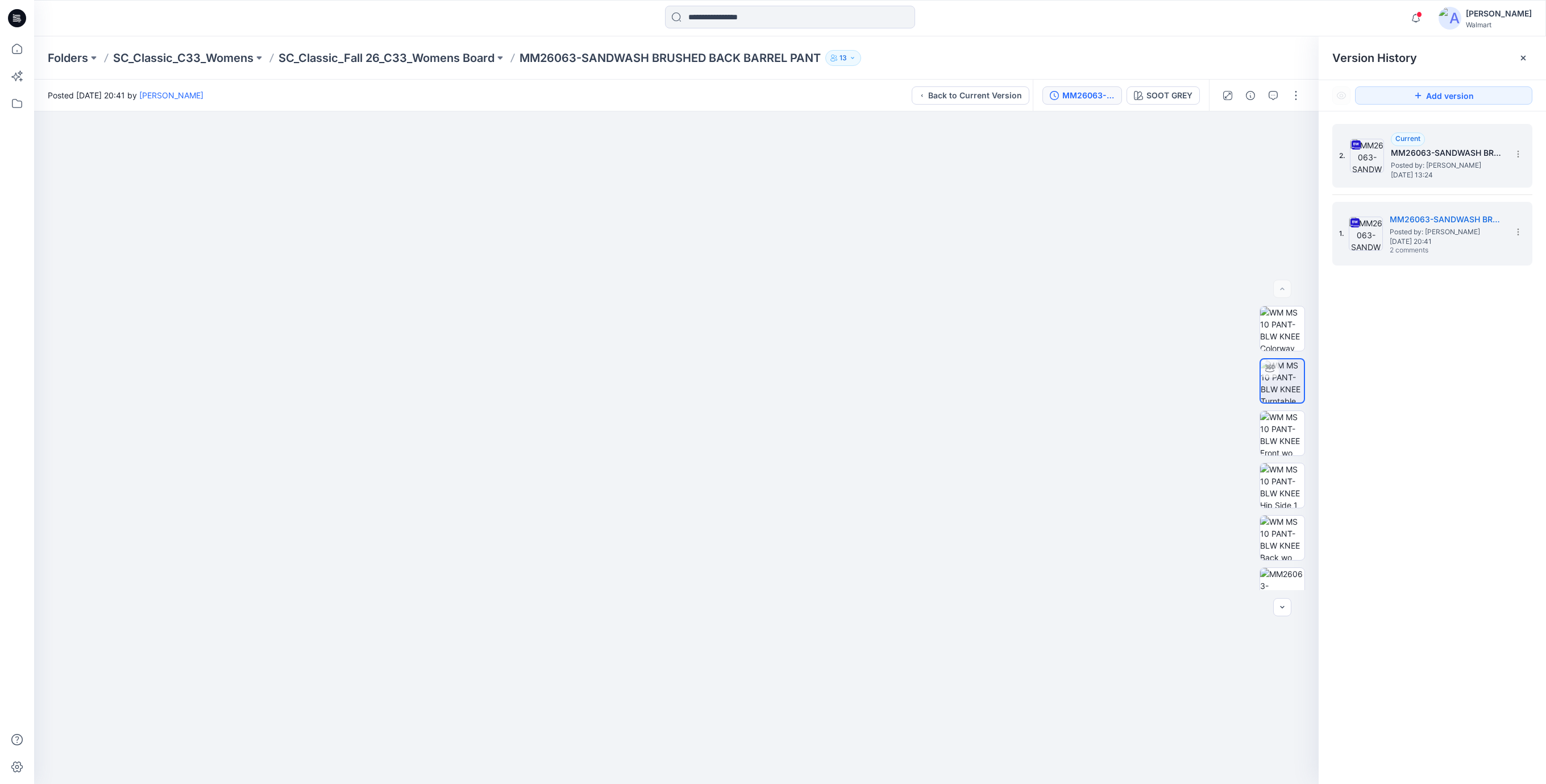
click at [1437, 154] on h5 "MM26063-SANDWASH BRUSHED BACK BARREL PANT-07Sep25" at bounding box center [1448, 153] width 114 height 13
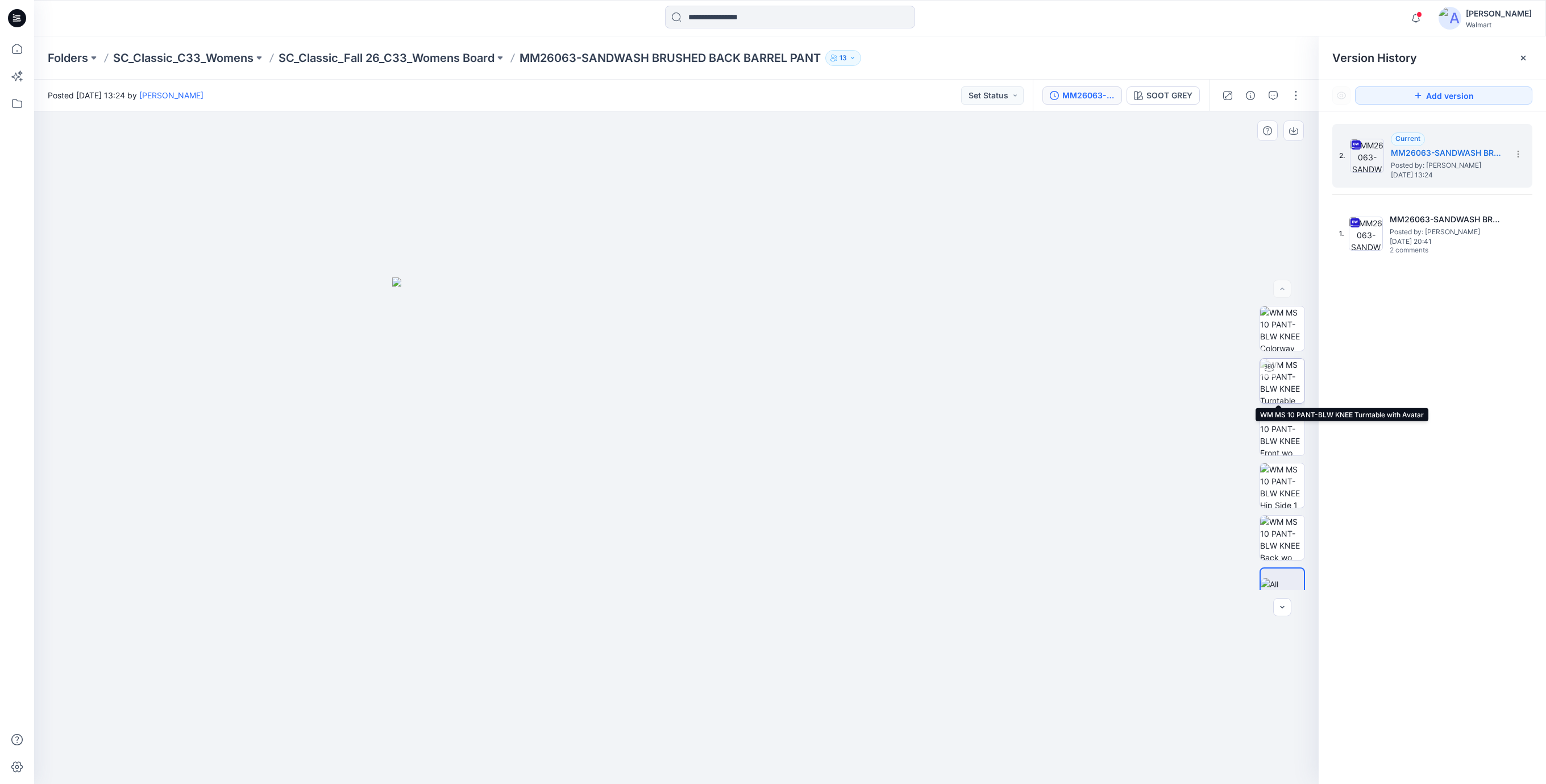
click at [1282, 383] on img at bounding box center [1282, 381] width 44 height 44
drag, startPoint x: 787, startPoint y: 758, endPoint x: 777, endPoint y: 762, distance: 10.8
click at [785, 768] on icon at bounding box center [678, 750] width 344 height 43
drag, startPoint x: 776, startPoint y: 762, endPoint x: 686, endPoint y: 781, distance: 92.0
drag, startPoint x: 733, startPoint y: 766, endPoint x: 539, endPoint y: 780, distance: 194.5
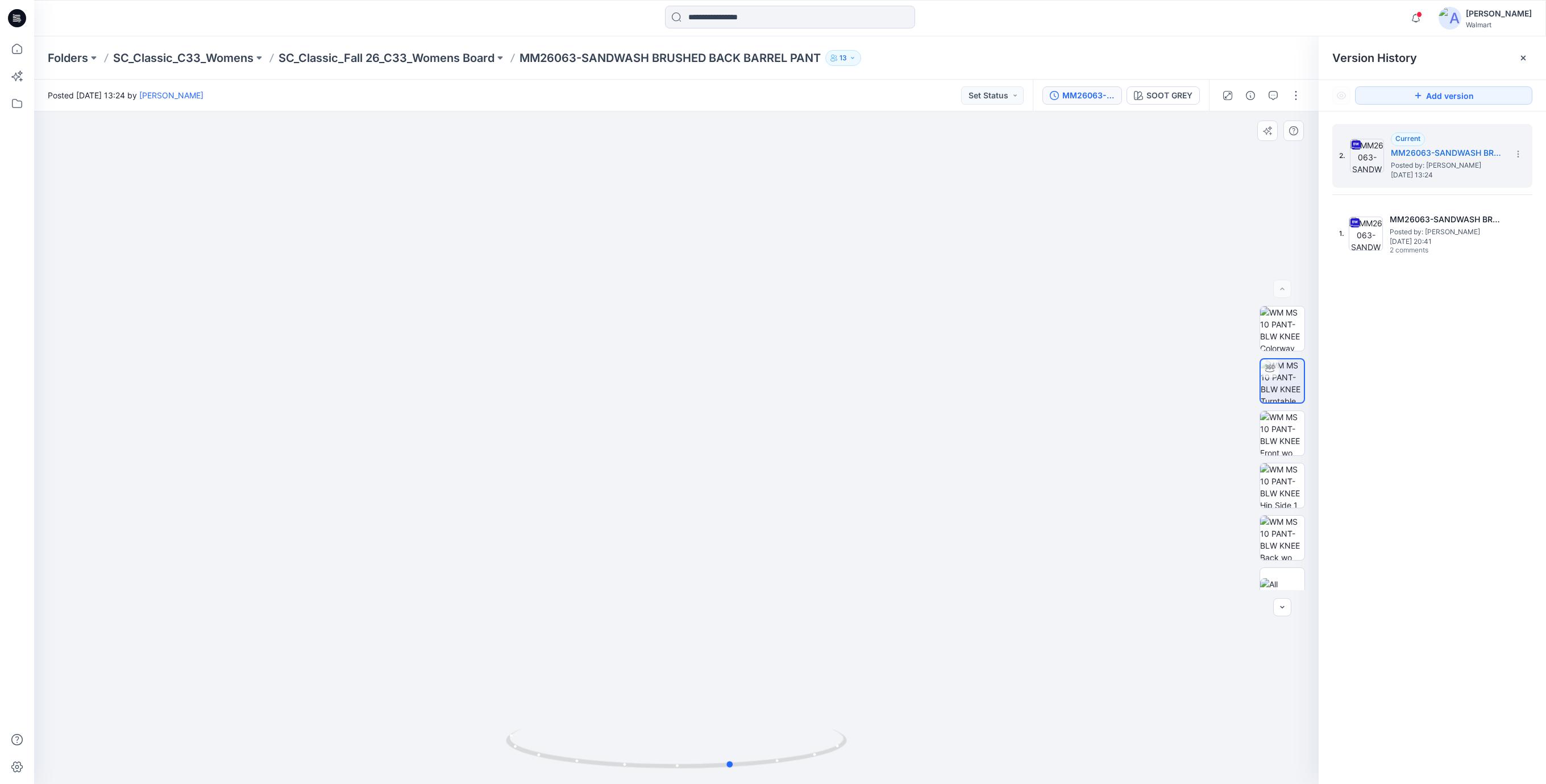
click at [539, 780] on div at bounding box center [677, 755] width 341 height 57
drag, startPoint x: 790, startPoint y: 758, endPoint x: 755, endPoint y: 724, distance: 48.8
click at [782, 774] on div at bounding box center [677, 755] width 341 height 57
